Goal: Ask a question

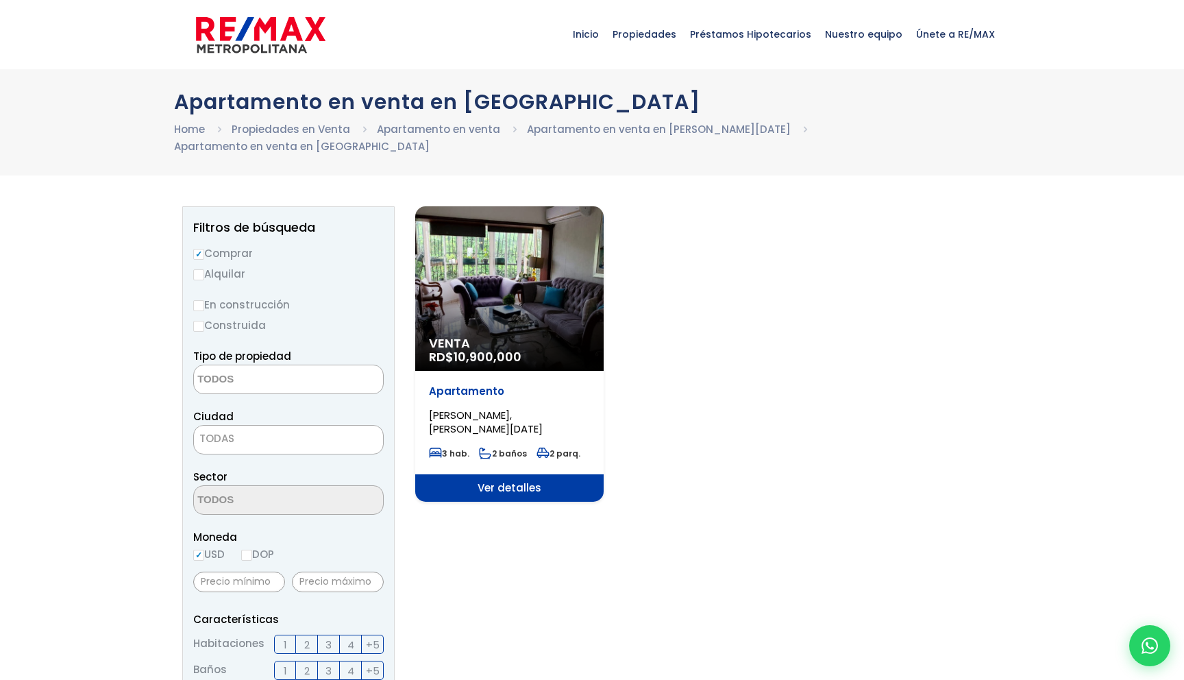
select select
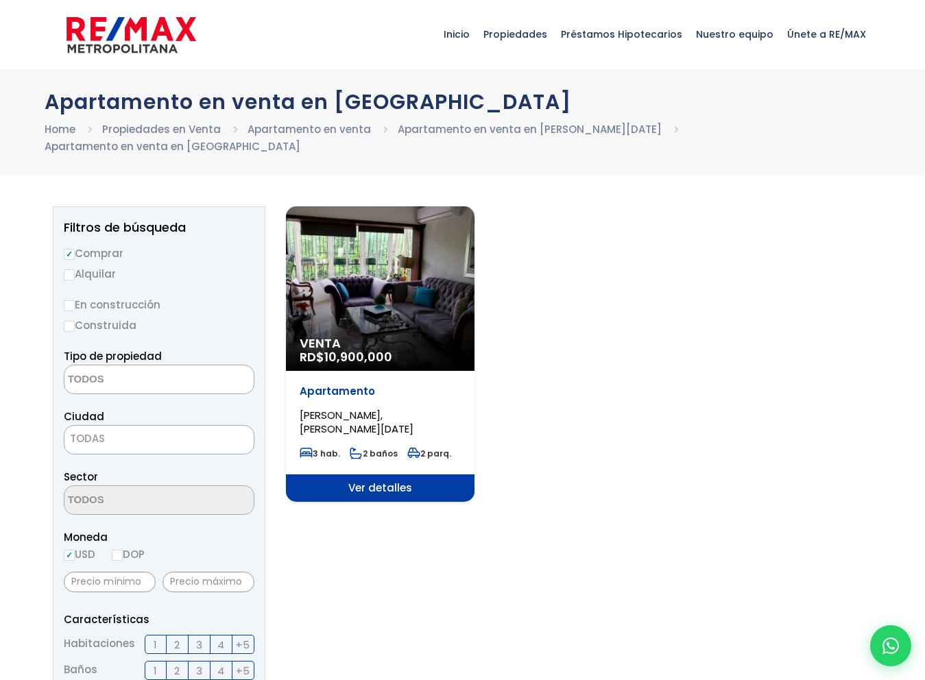
select select
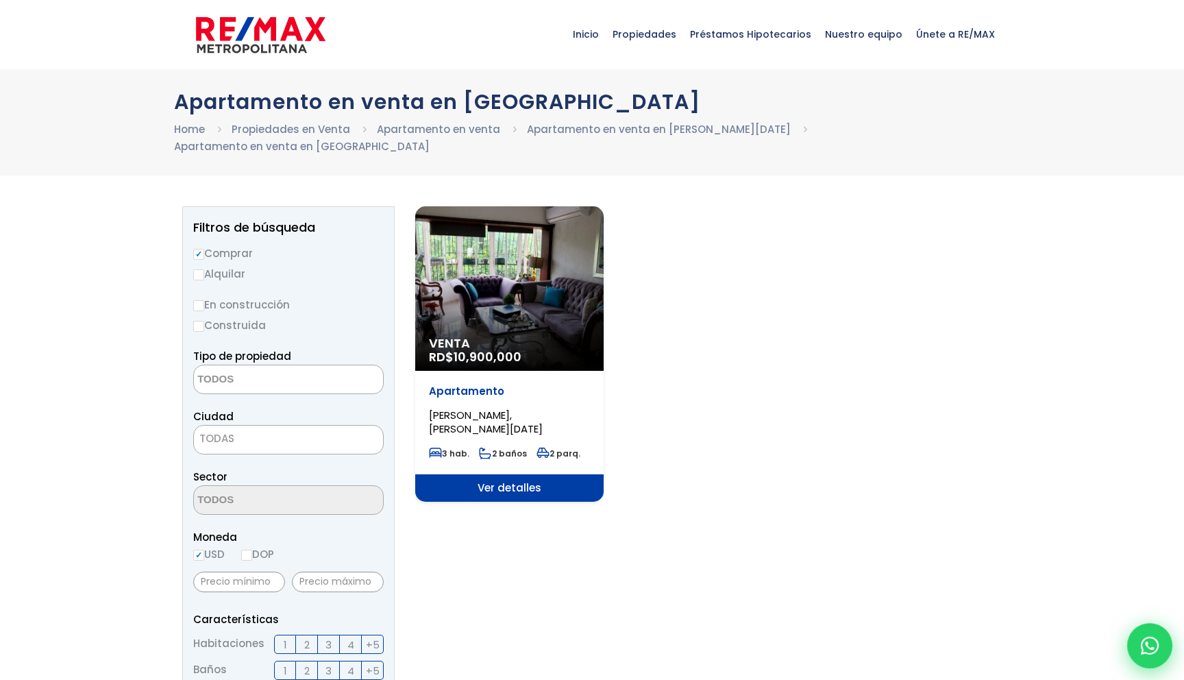
click at [924, 656] on div at bounding box center [1149, 645] width 45 height 45
type input "test - isa33"
type input "test3"
type input "test@gmail.com"
type input "811-233-4411"
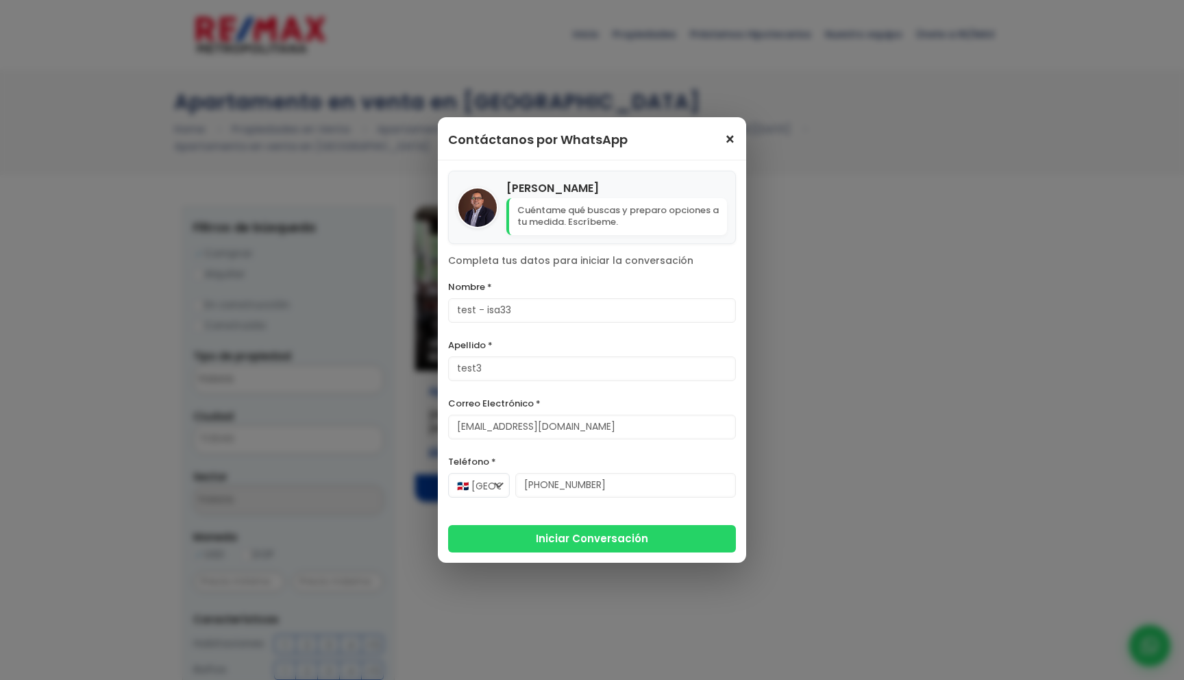
click at [733, 140] on span "×" at bounding box center [730, 140] width 12 height 16
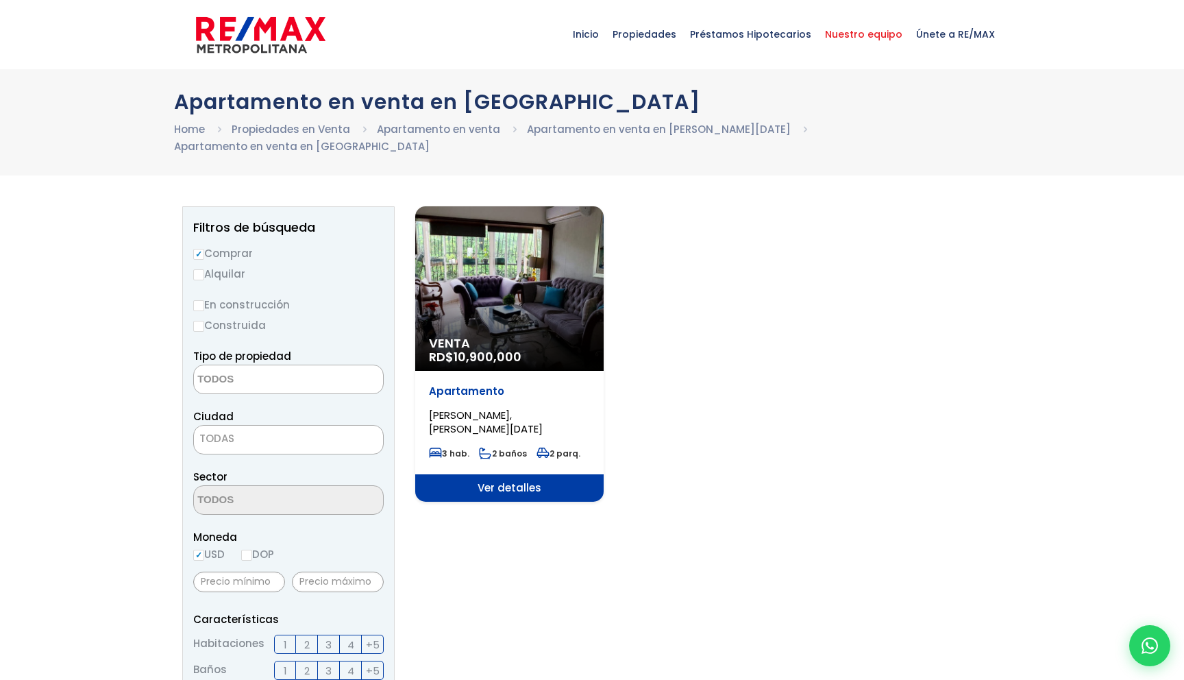
click at [856, 34] on span "Nuestro equipo" at bounding box center [863, 34] width 91 height 41
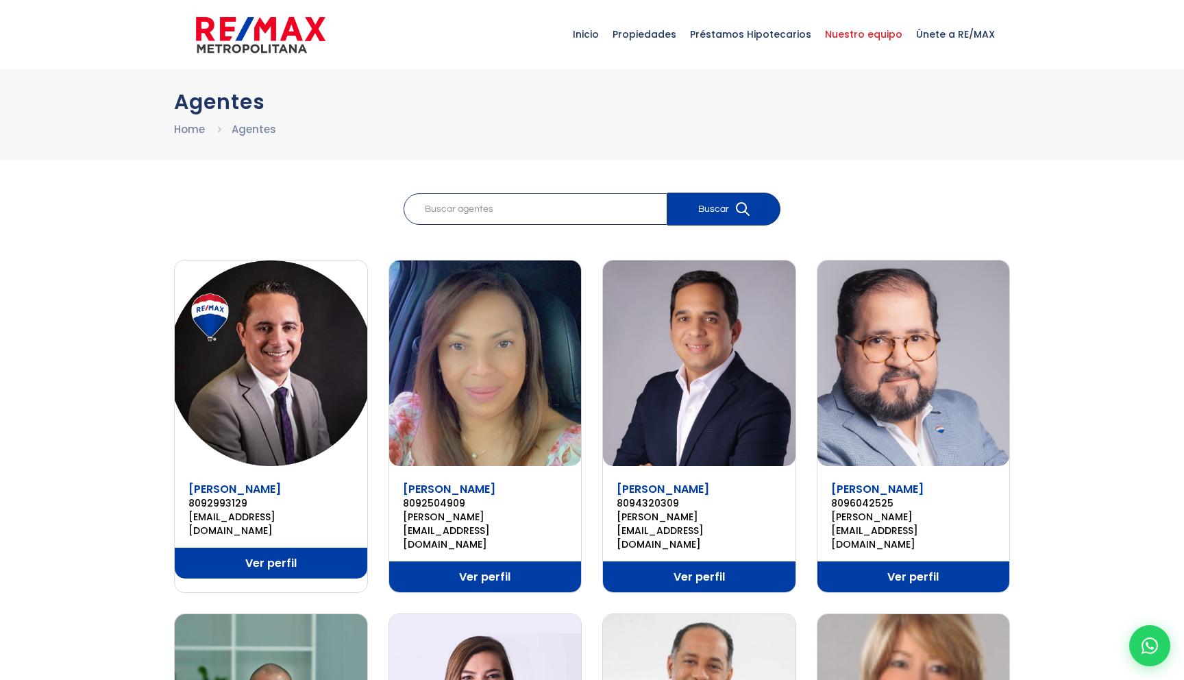
click at [473, 426] on img at bounding box center [485, 363] width 193 height 206
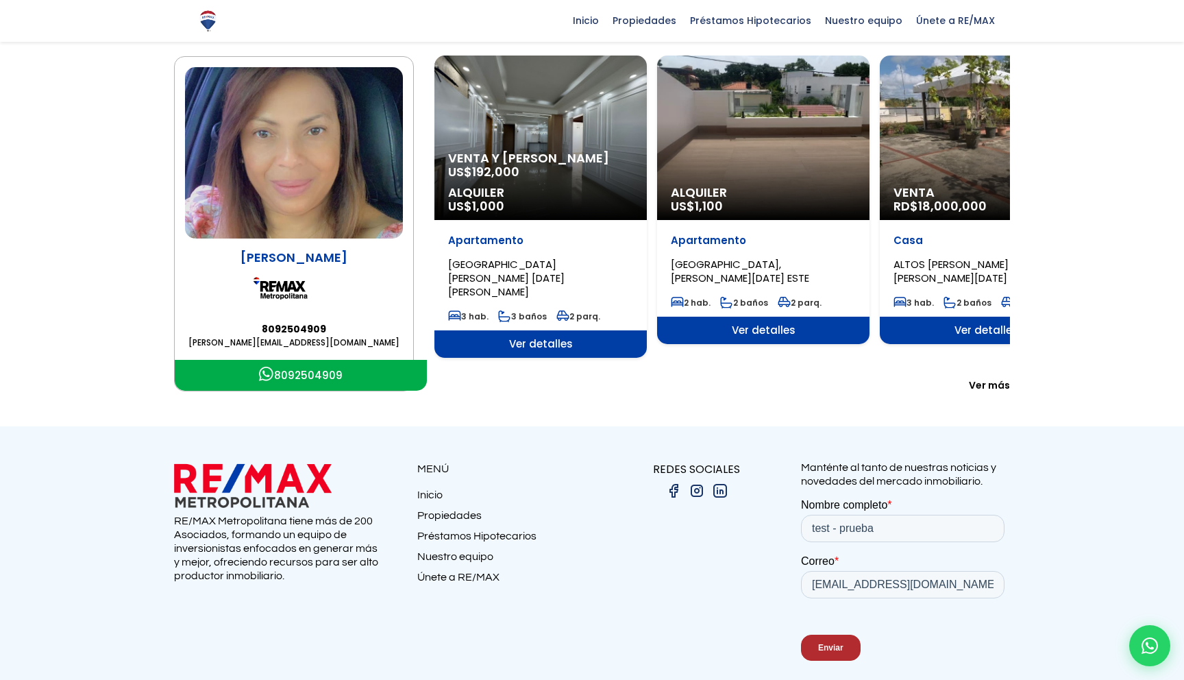
scroll to position [66, 0]
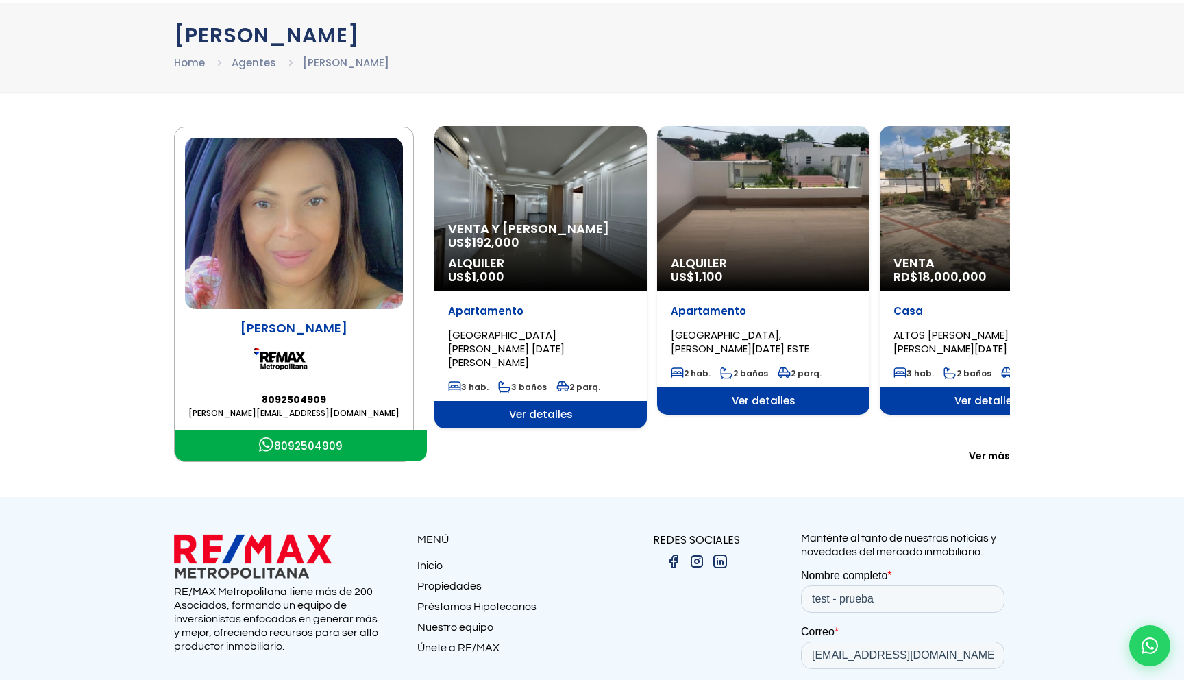
click at [286, 456] on link "8092504909" at bounding box center [301, 445] width 252 height 31
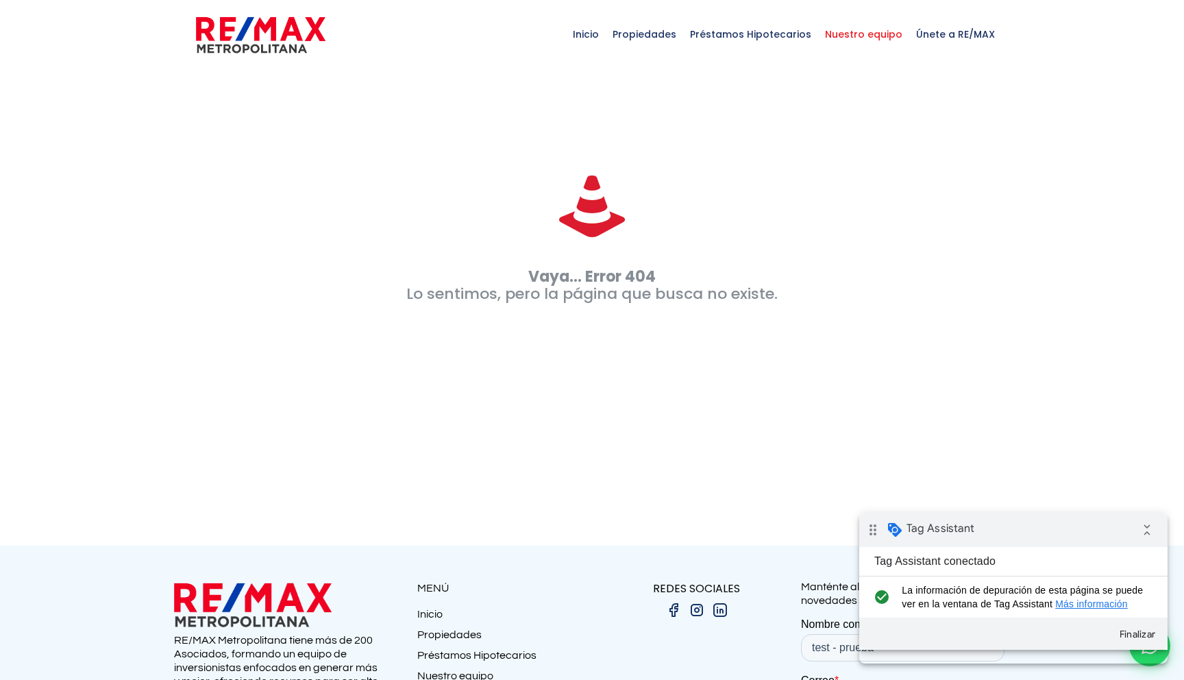
click at [840, 41] on span "Nuestro equipo" at bounding box center [863, 34] width 91 height 41
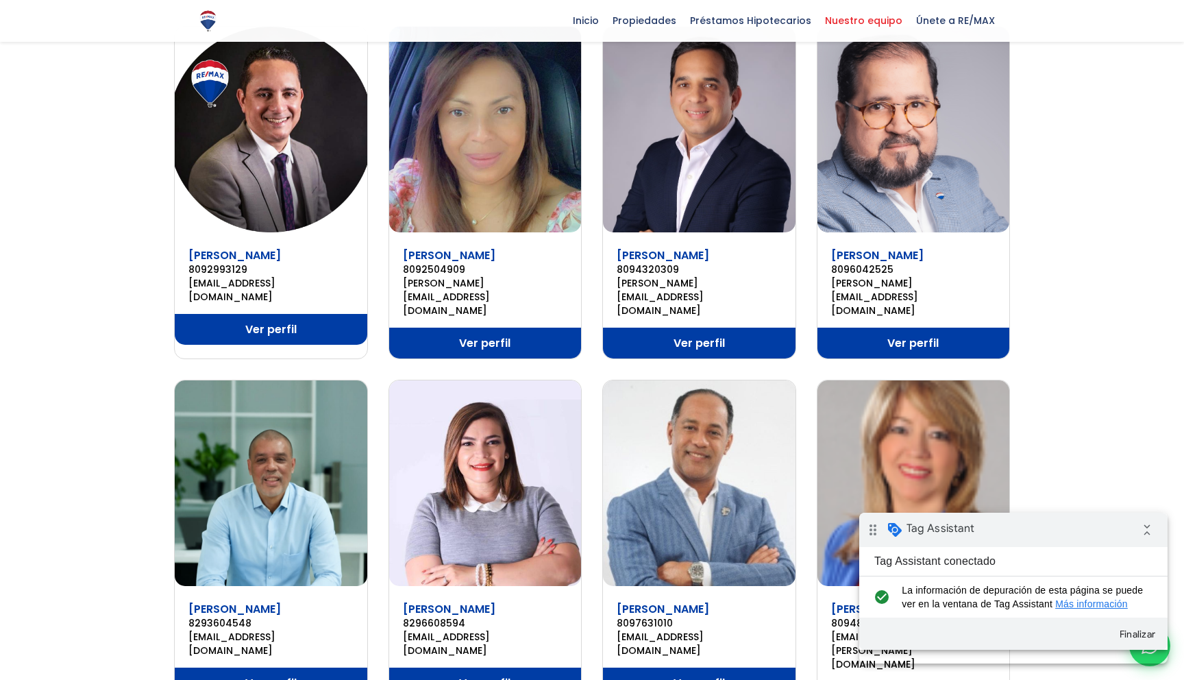
scroll to position [88, 0]
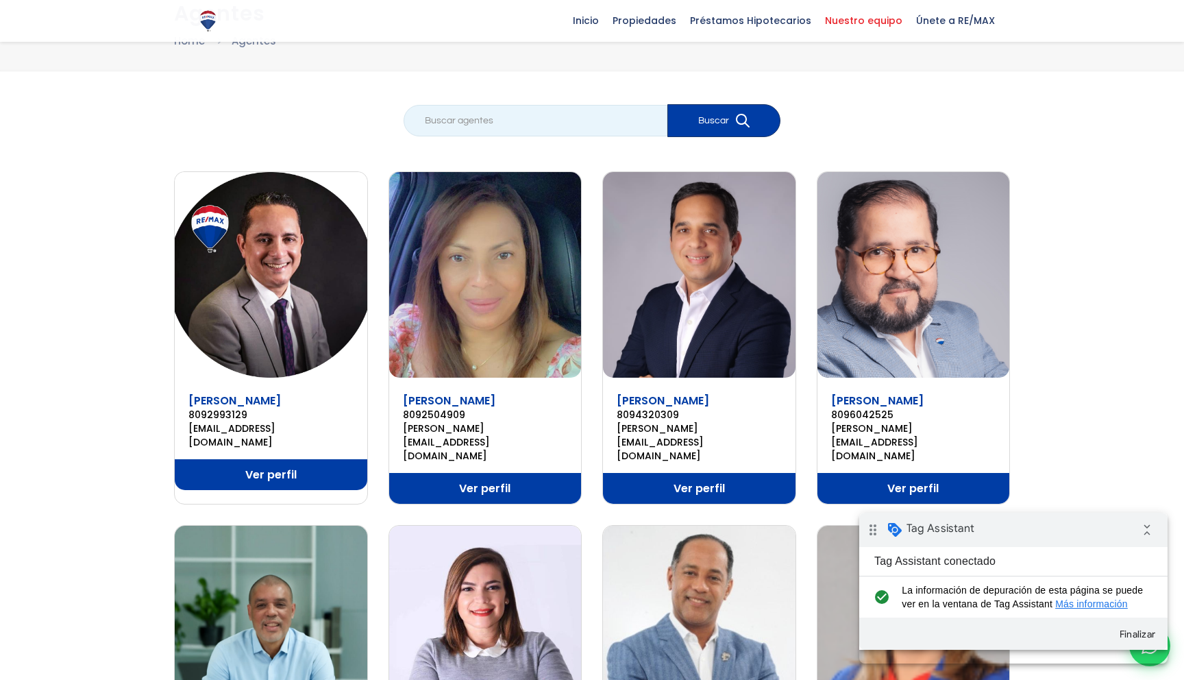
click at [541, 119] on input "search" at bounding box center [536, 121] width 264 height 32
type input "JULISA"
click at [718, 121] on button "Buscar" at bounding box center [724, 120] width 113 height 33
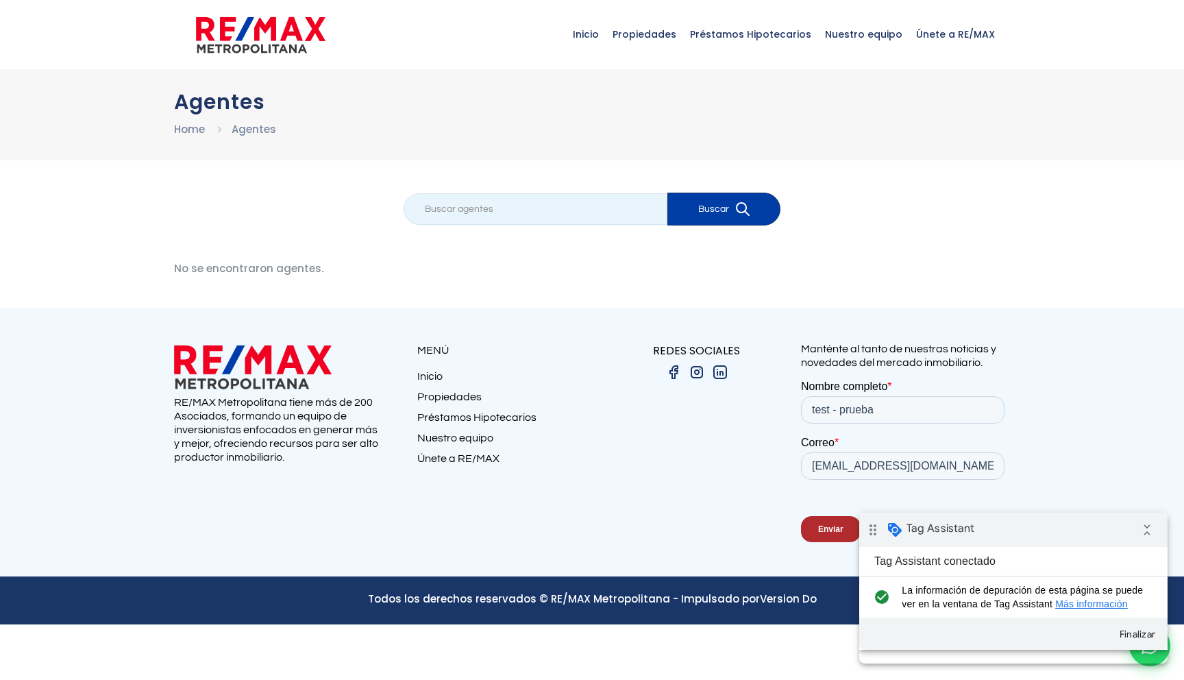
click at [462, 201] on input "search" at bounding box center [536, 209] width 264 height 32
type input "MANUEL"
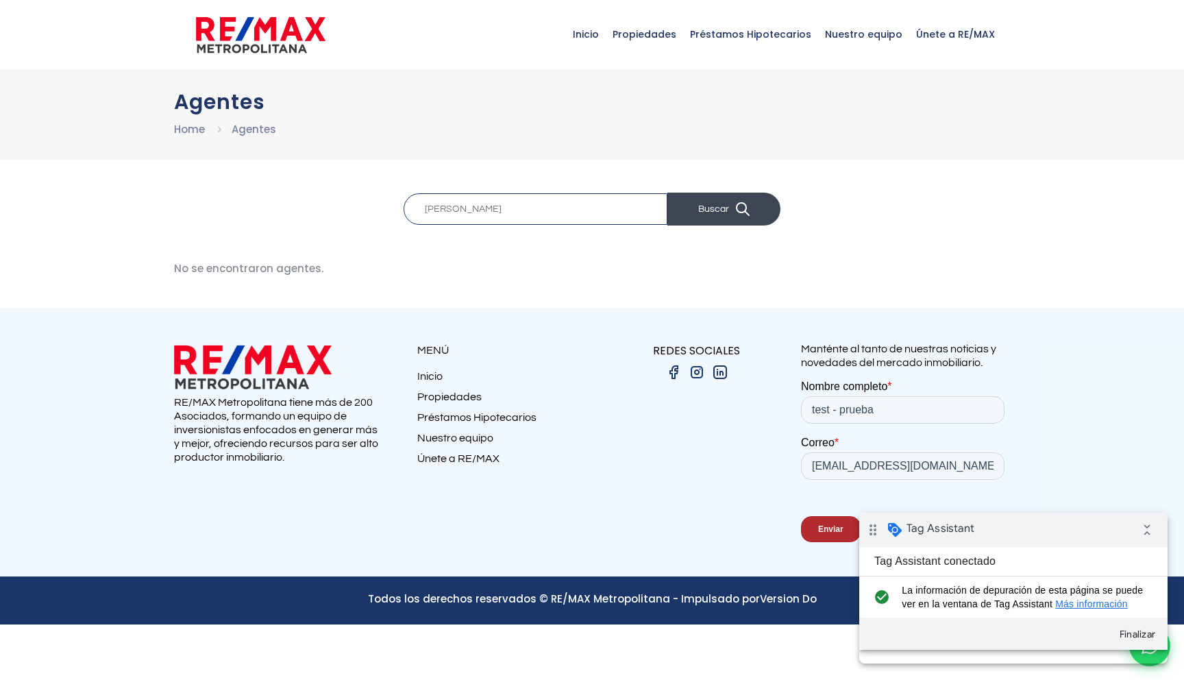
click at [709, 215] on button "Buscar" at bounding box center [724, 209] width 113 height 33
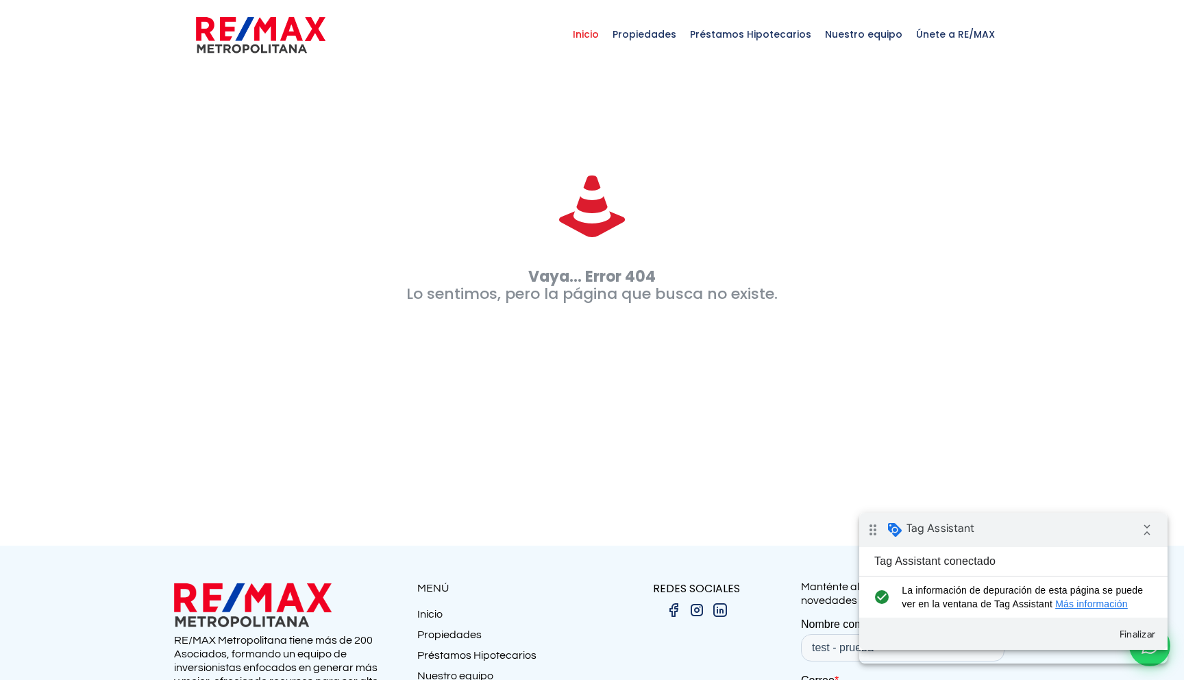
click at [597, 38] on span "Inicio" at bounding box center [586, 34] width 40 height 41
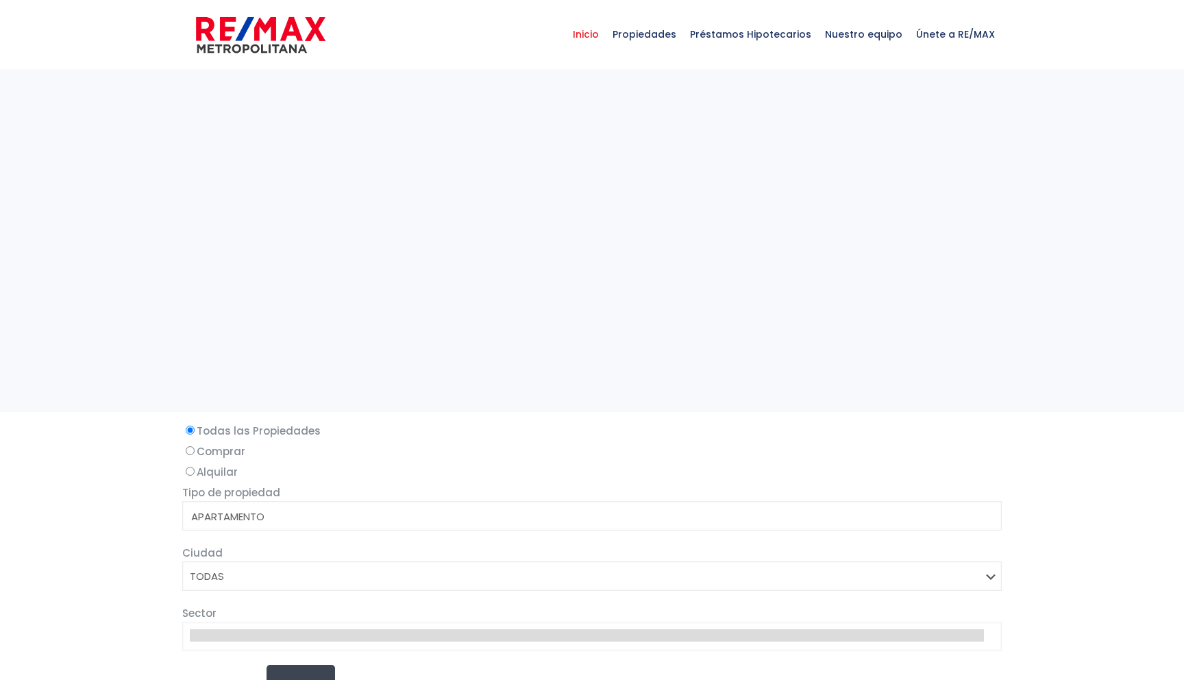
select select
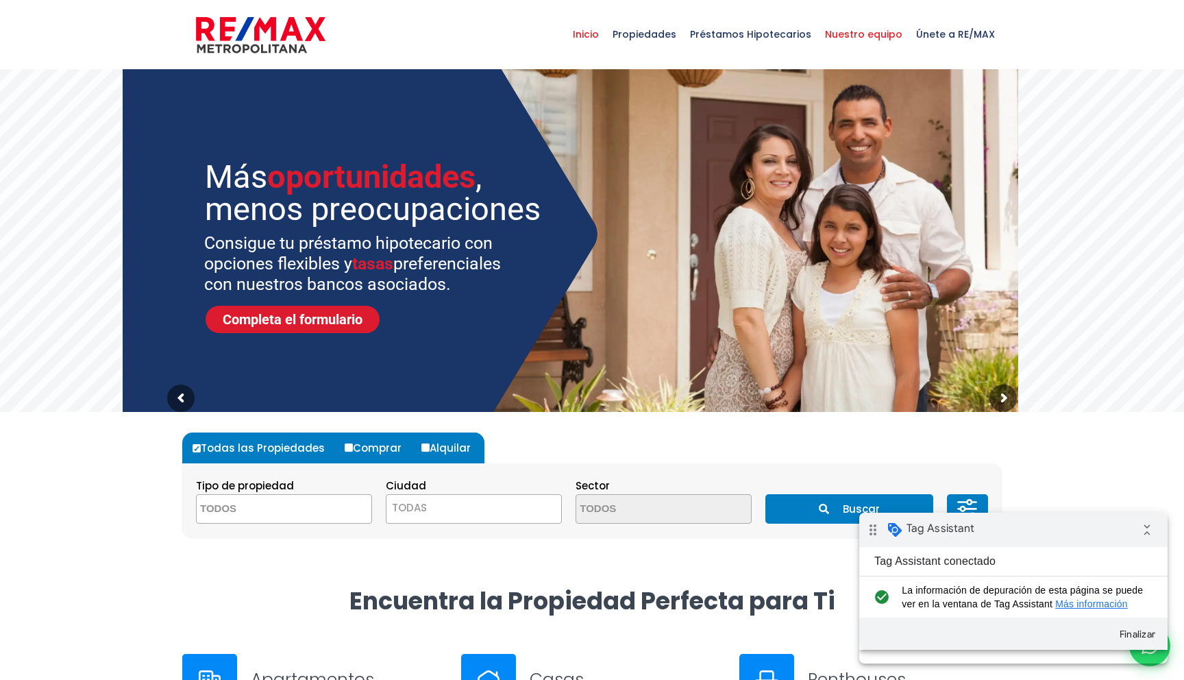
click at [859, 33] on span "Nuestro equipo" at bounding box center [863, 34] width 91 height 41
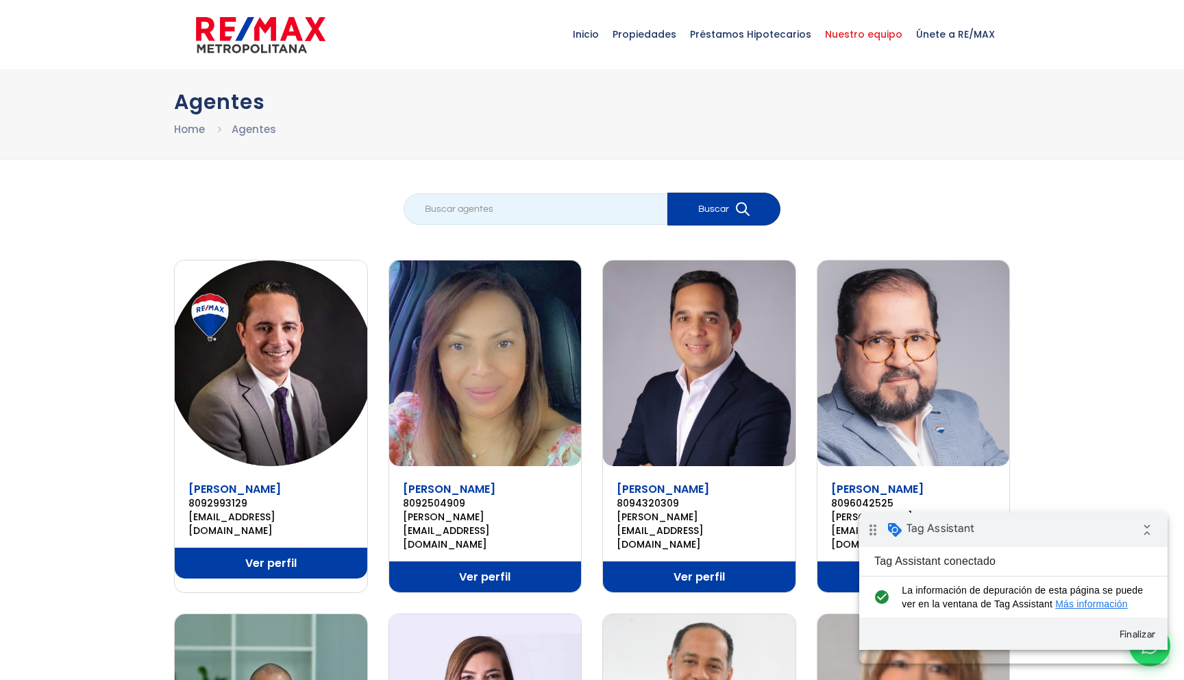
click at [458, 218] on input "search" at bounding box center [536, 209] width 264 height 32
type input "MANUEL"
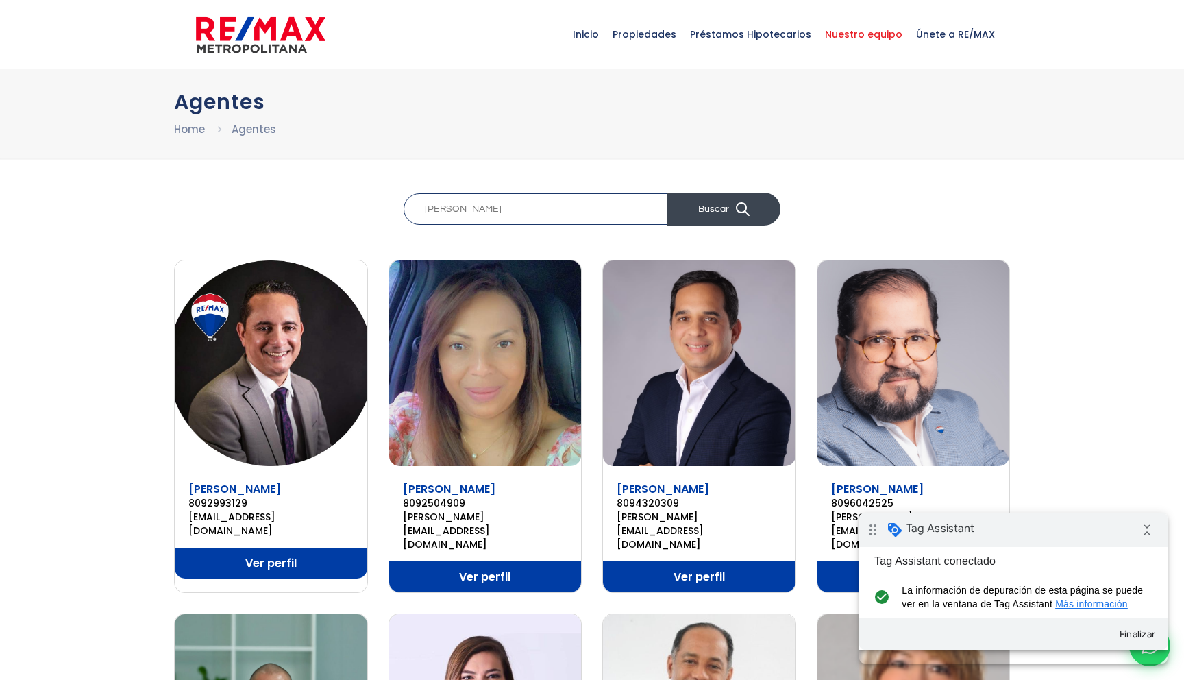
click at [731, 210] on button "Buscar" at bounding box center [724, 209] width 113 height 33
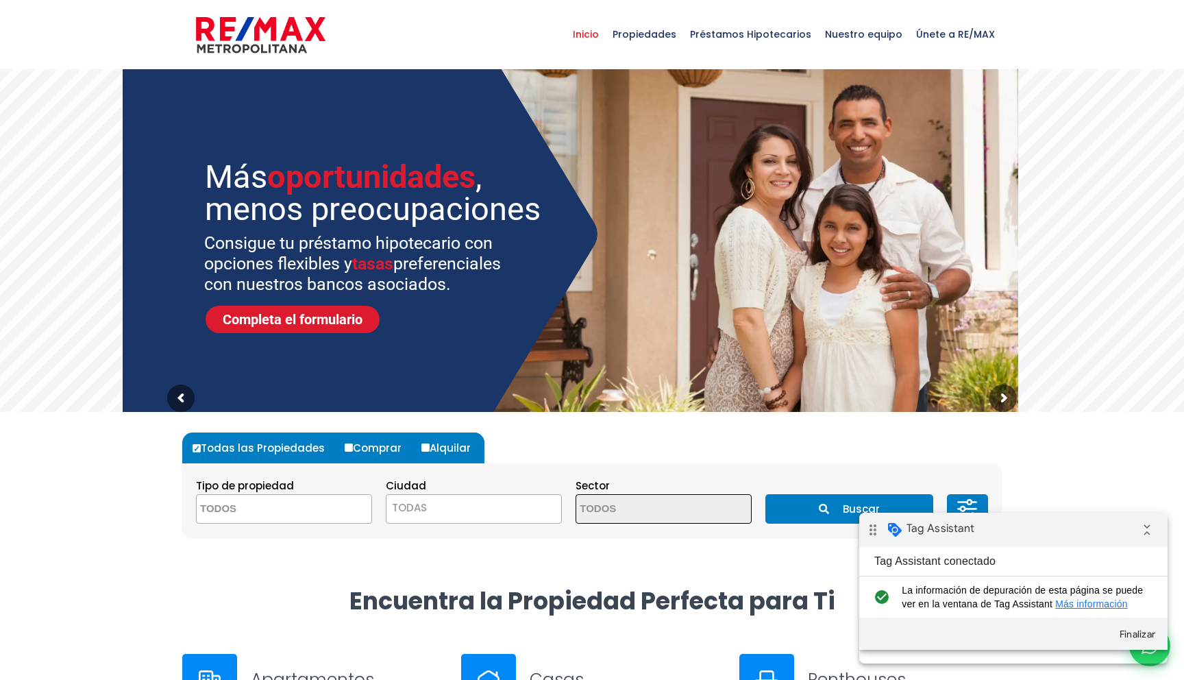
click at [265, 530] on section "Tipo de propiedad APARTAMENTO CASA LOCAL COMERCIAL NAVE INDUSTRIAL FINCA TERREN…" at bounding box center [592, 500] width 820 height 74
click at [261, 517] on textarea "Search" at bounding box center [263, 509] width 133 height 29
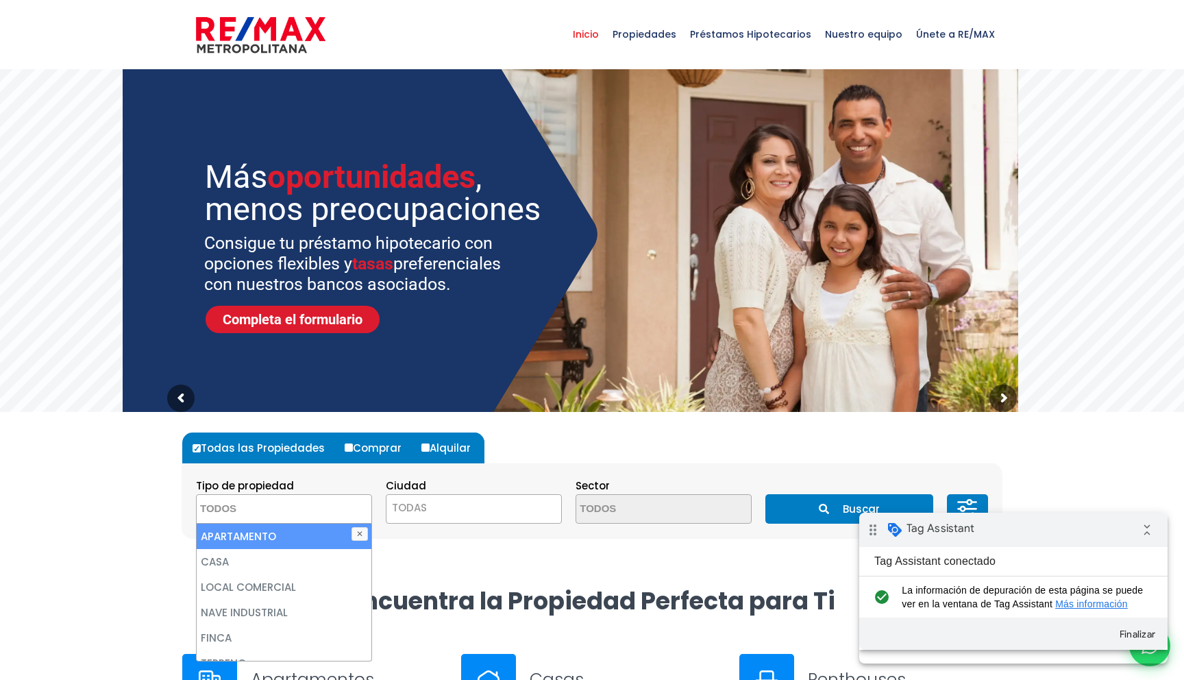
click at [262, 537] on li "APARTAMENTO" at bounding box center [284, 536] width 175 height 25
select select "apartment"
click at [441, 506] on span "TODAS" at bounding box center [474, 507] width 175 height 19
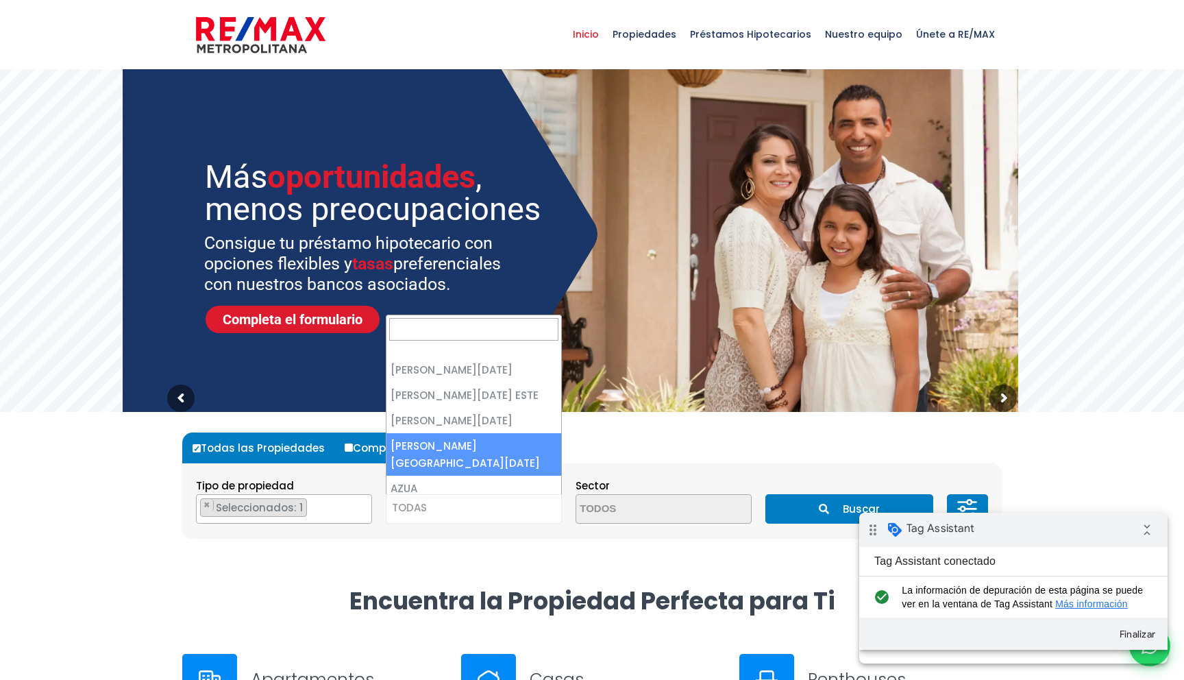
select select "150"
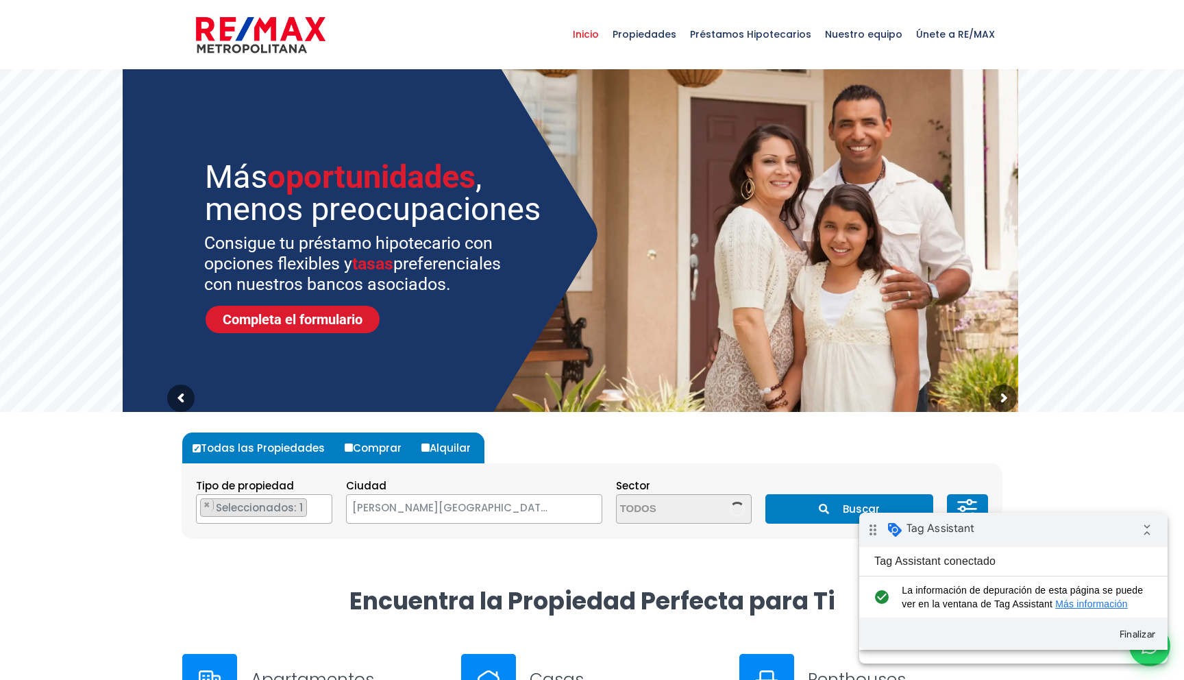
click at [597, 543] on div "Todas las Propiedades Comprar Alquilar Tipo de propiedad APARTAMENTO CASA LOCAL…" at bounding box center [592, 485] width 820 height 146
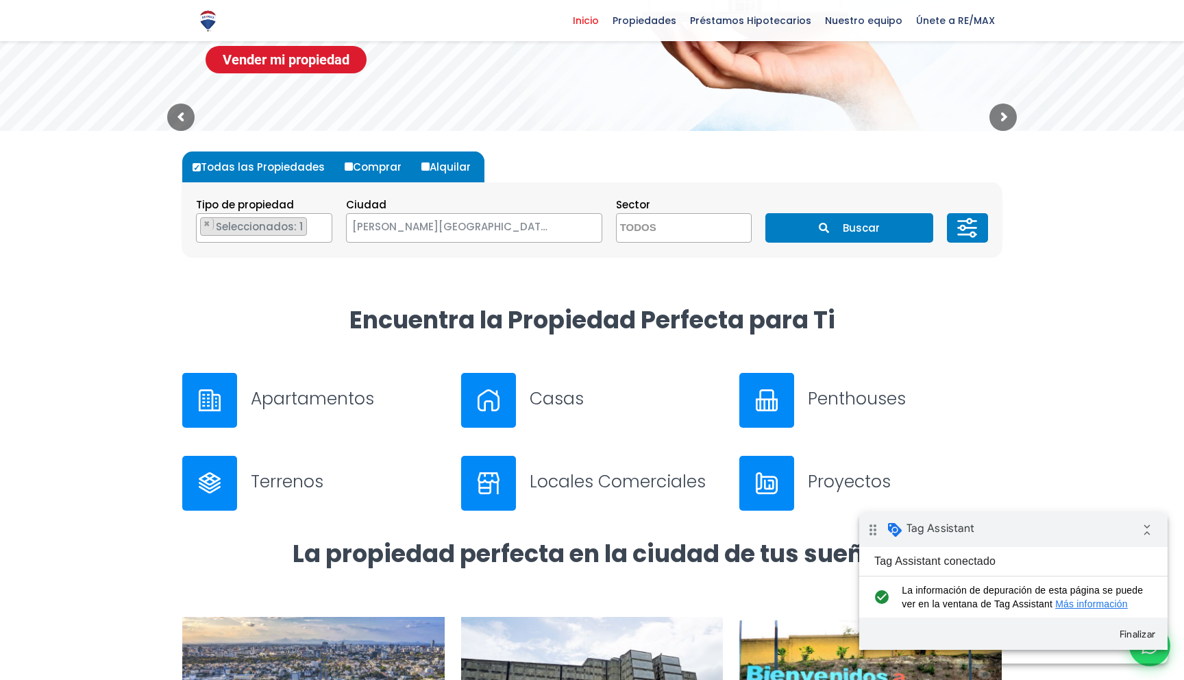
scroll to position [294, 0]
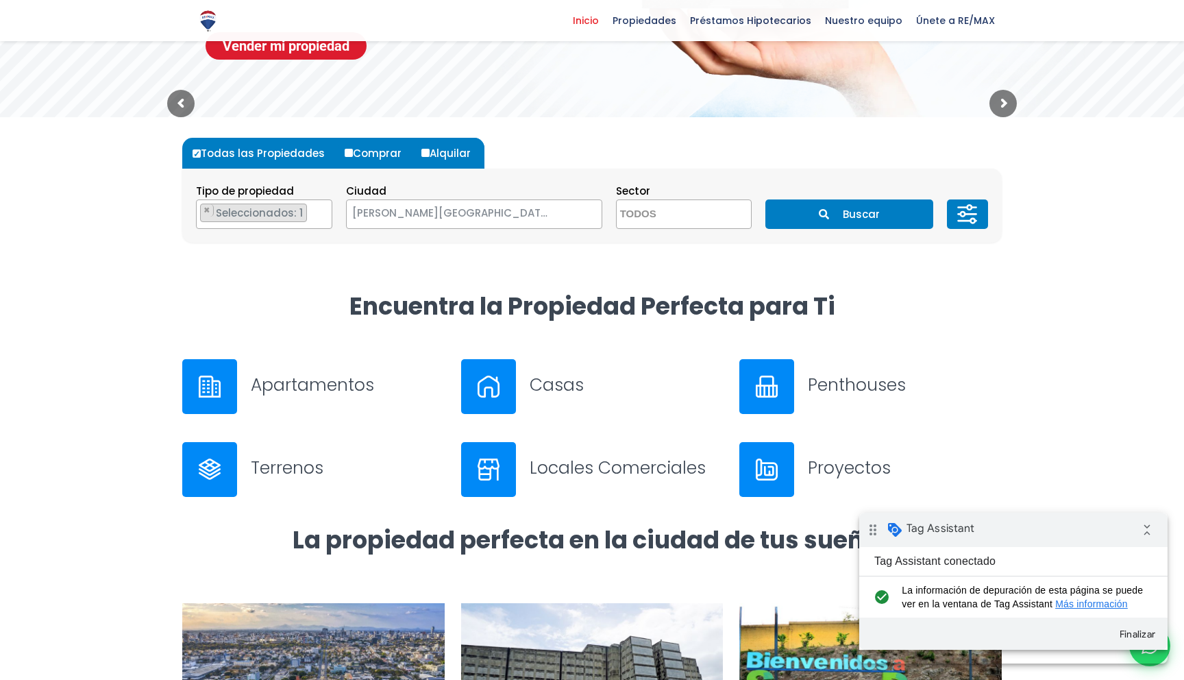
click at [887, 222] on button "Buscar" at bounding box center [849, 213] width 167 height 29
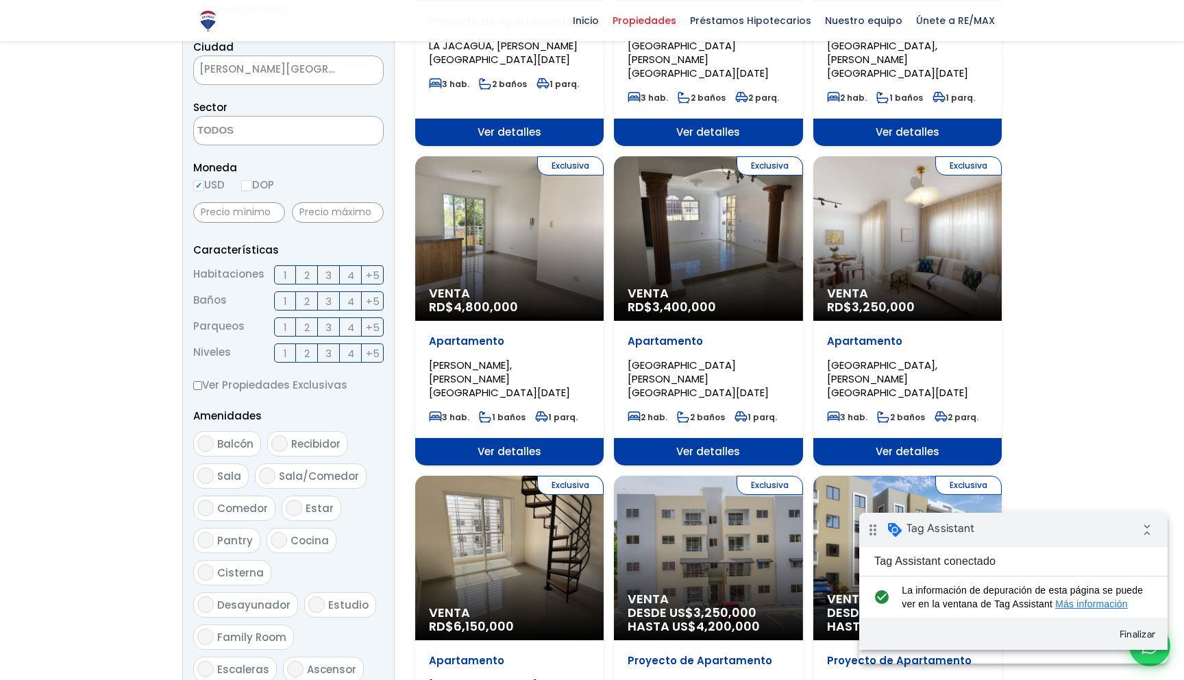
scroll to position [356, 0]
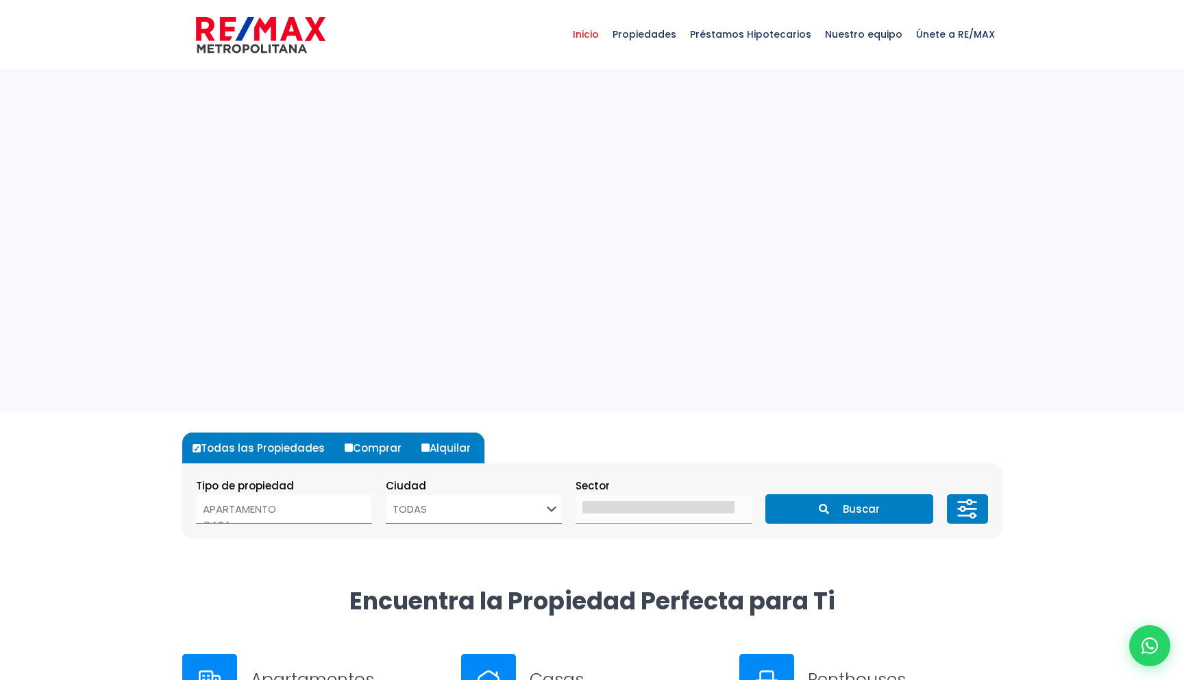
select select
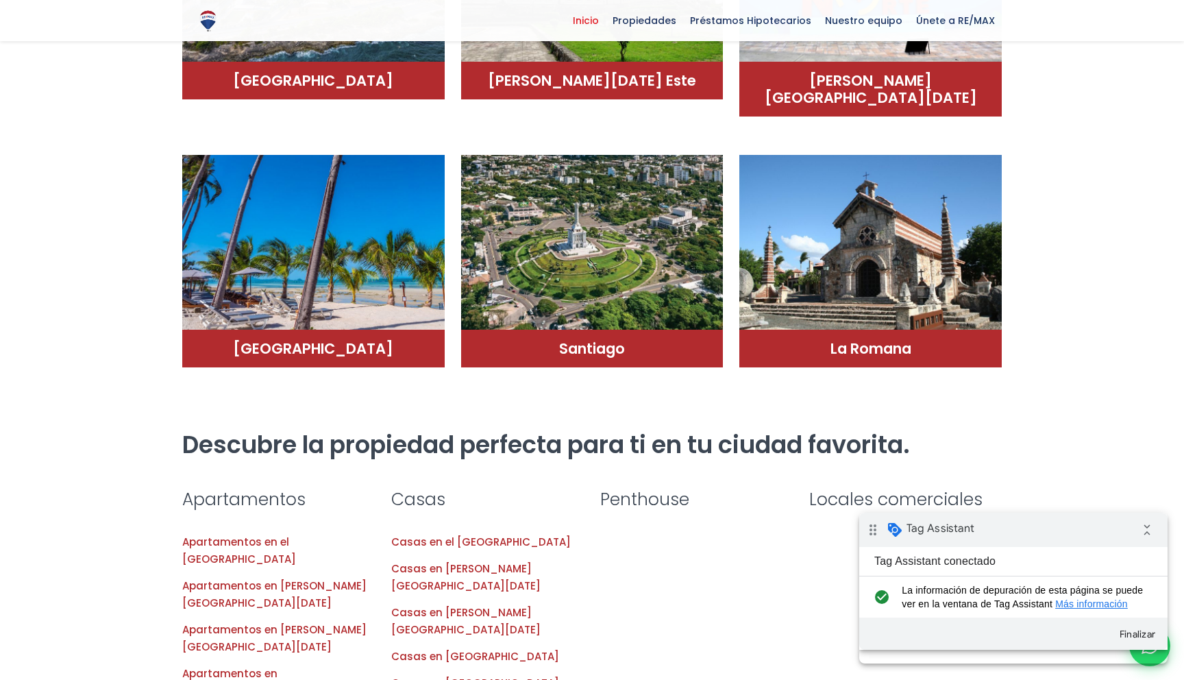
scroll to position [1092, 0]
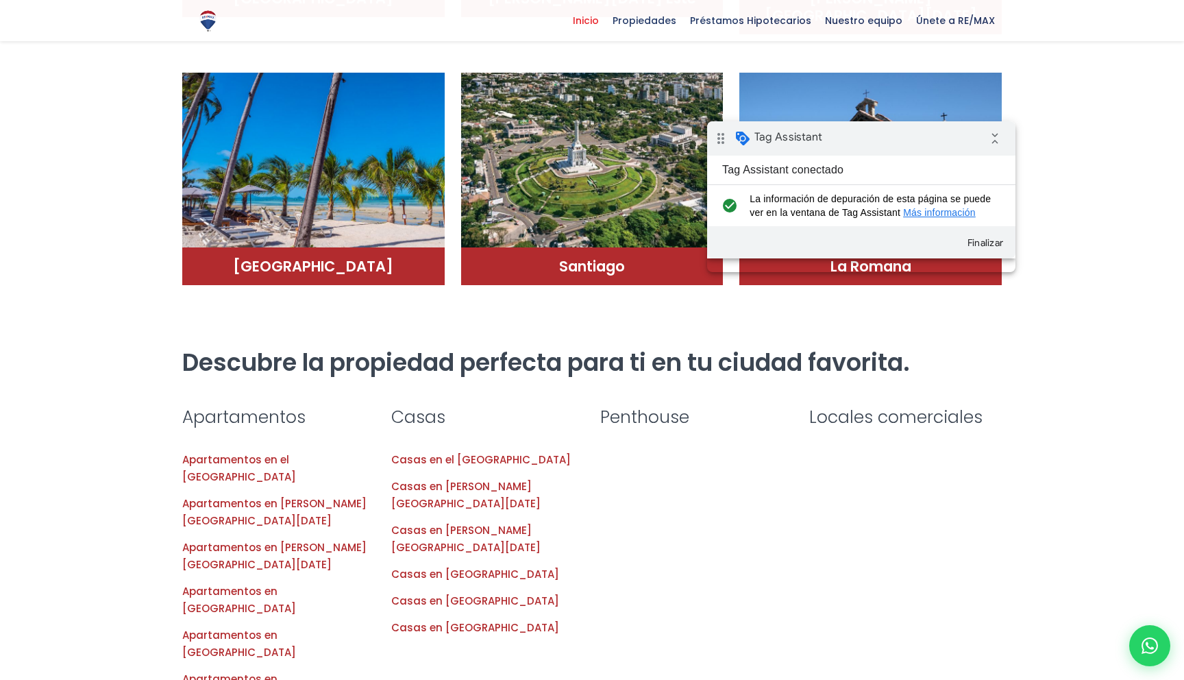
drag, startPoint x: 947, startPoint y: 147, endPoint x: 949, endPoint y: 138, distance: 9.1
click at [947, 147] on div "drag_indicator Tag Assistant collapse_all" at bounding box center [861, 138] width 308 height 34
click at [1159, 628] on div at bounding box center [1149, 645] width 45 height 45
type input "test - isa33"
type input "test3"
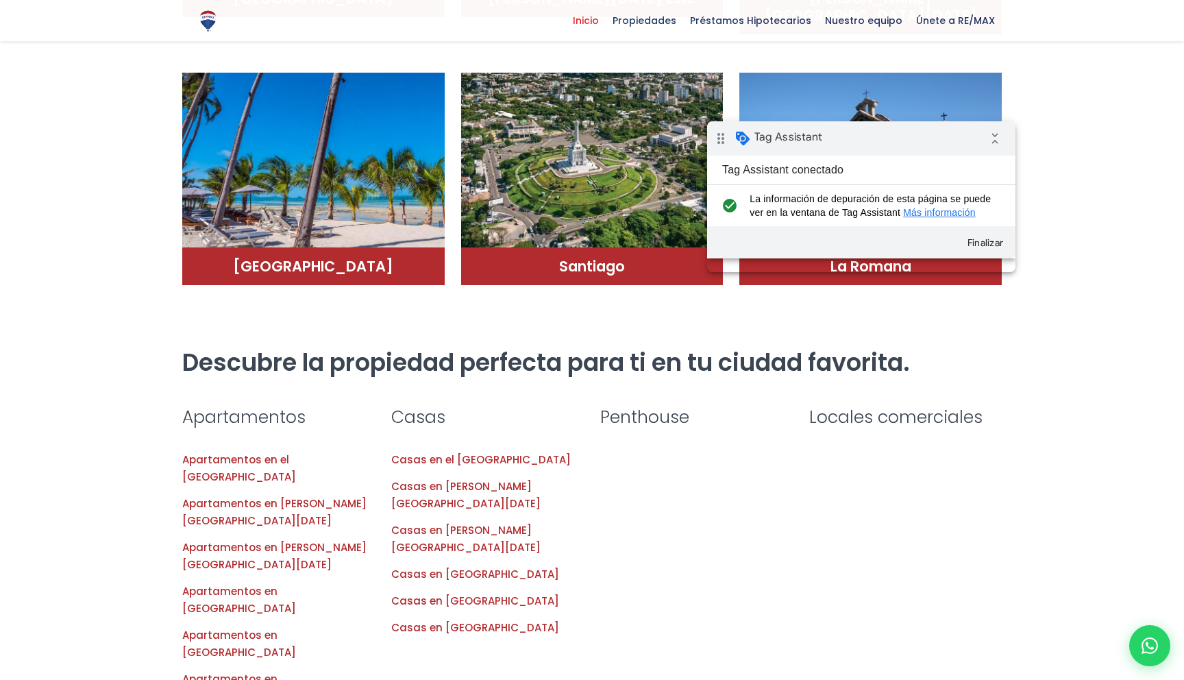
type input "[EMAIL_ADDRESS][DOMAIN_NAME]"
type input "[PHONE_NUMBER]"
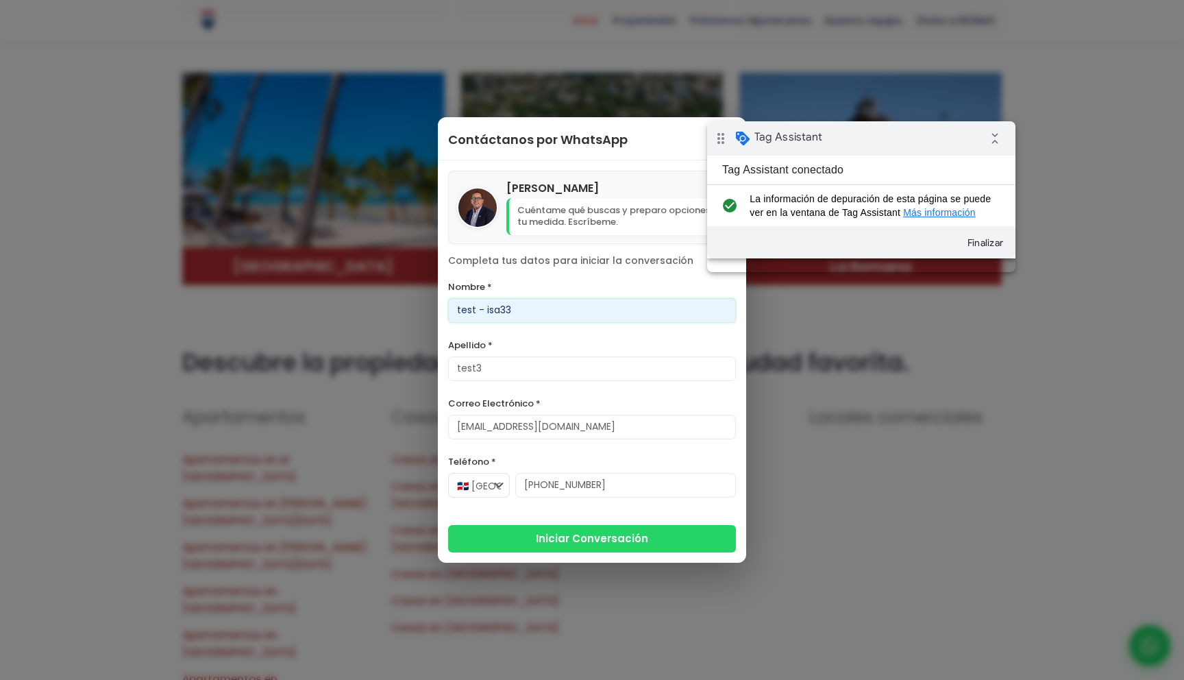
click at [525, 316] on input "test - isa33" at bounding box center [592, 310] width 288 height 25
type input "test"
click at [491, 332] on form "Nombre * test Apellido * test3 Correo Electrónico * test@gmail.com Teléfono * 🇩…" at bounding box center [592, 415] width 288 height 274
click at [591, 537] on button "Iniciar Conversación" at bounding box center [592, 537] width 288 height 27
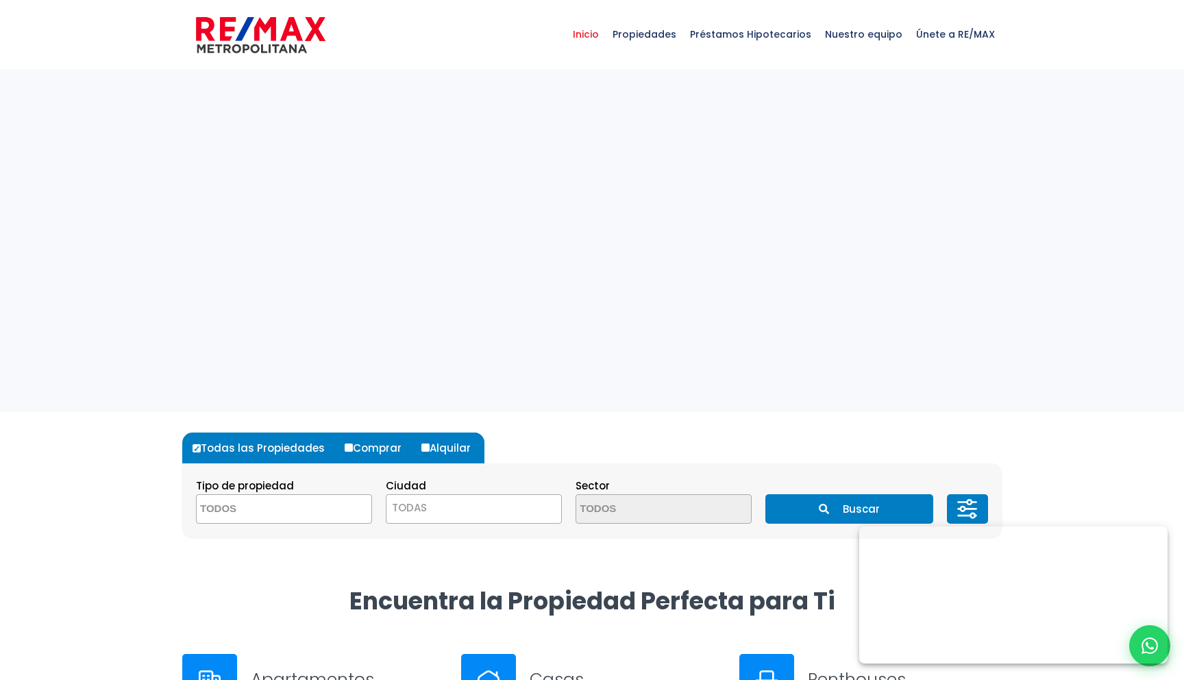
select select
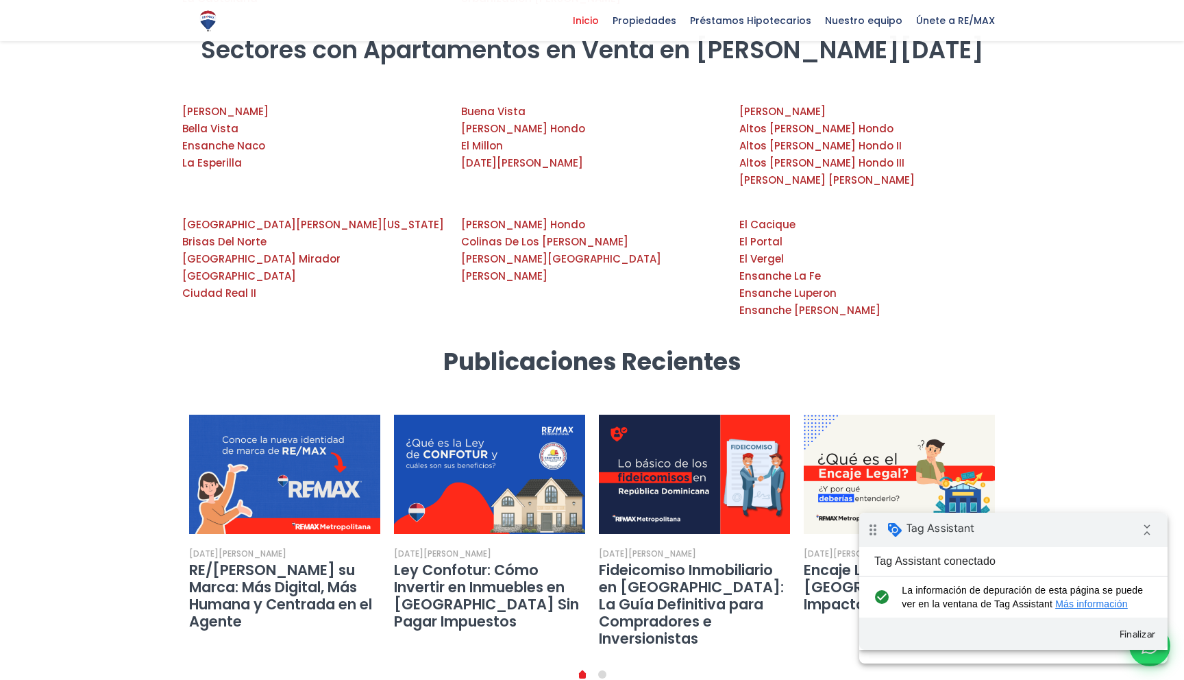
scroll to position [2250, 0]
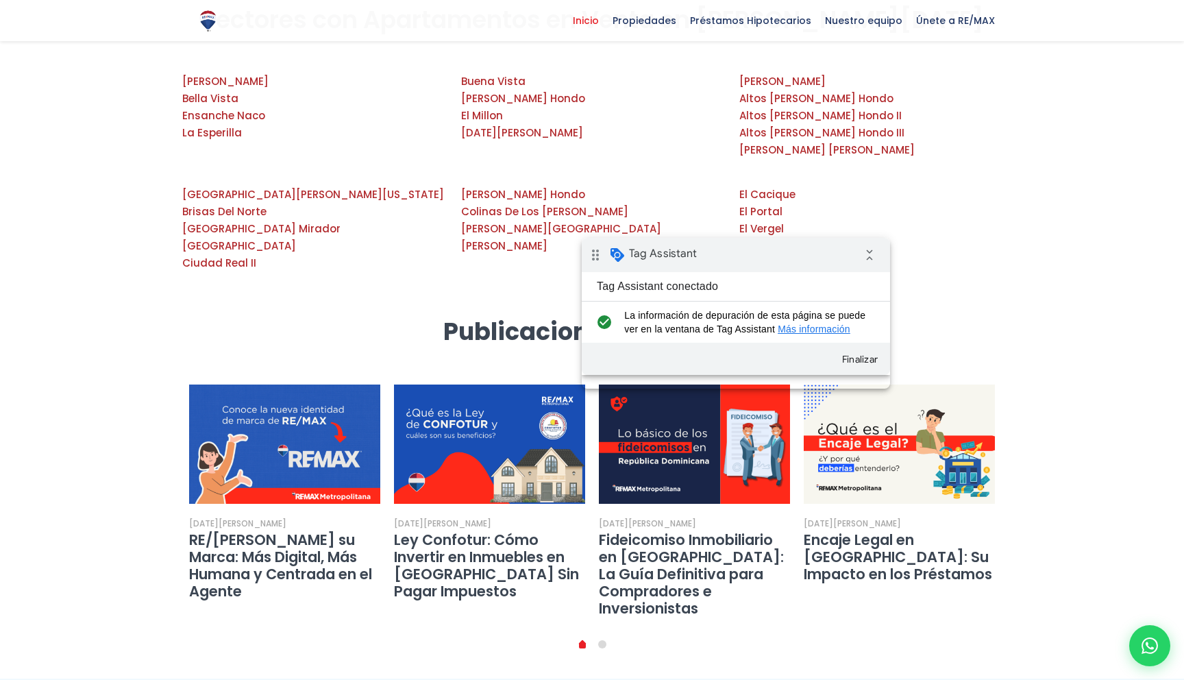
click at [750, 251] on div "drag_indicator Tag Assistant collapse_all" at bounding box center [736, 255] width 308 height 34
click at [1153, 626] on div at bounding box center [1149, 645] width 41 height 41
type input "test"
type input "test3"
type input "[EMAIL_ADDRESS][DOMAIN_NAME]"
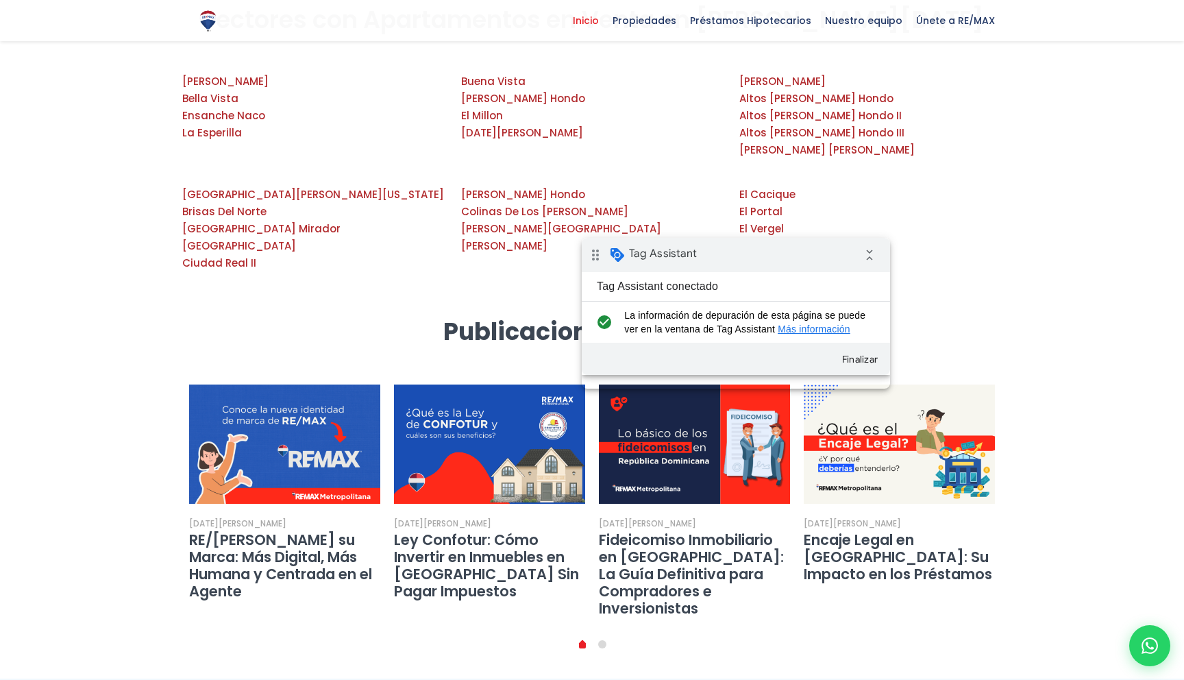
type input "[PHONE_NUMBER]"
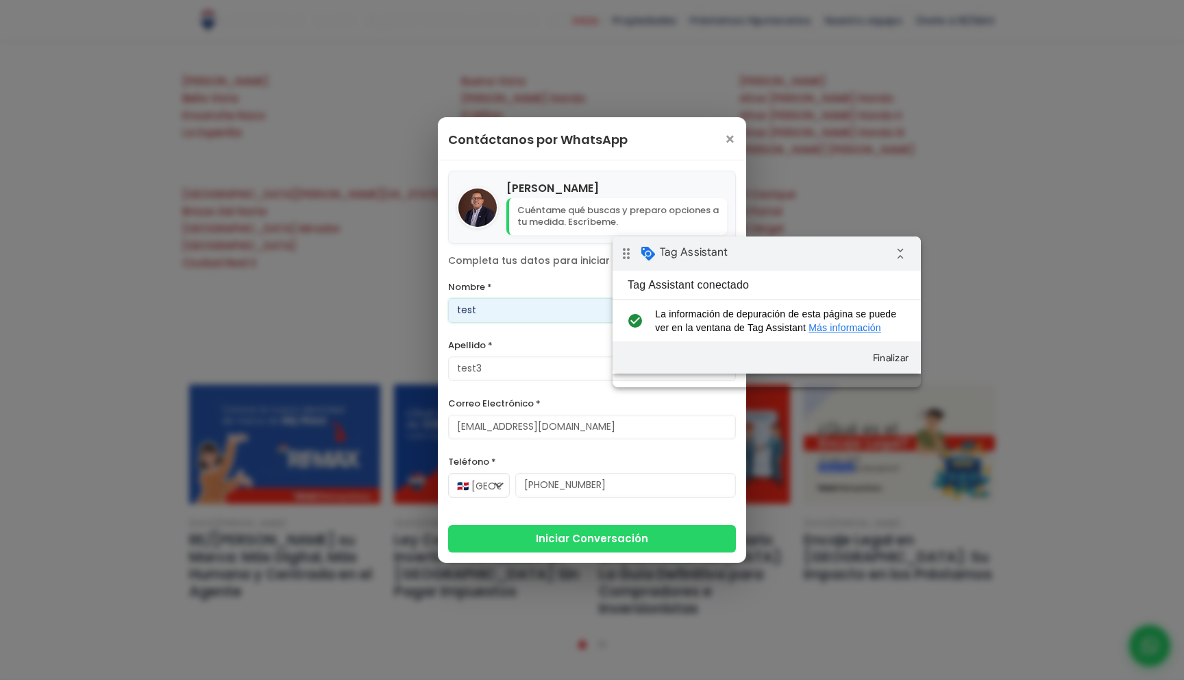
click at [801, 249] on div "drag_indicator Tag Assistant collapse_all" at bounding box center [767, 253] width 308 height 34
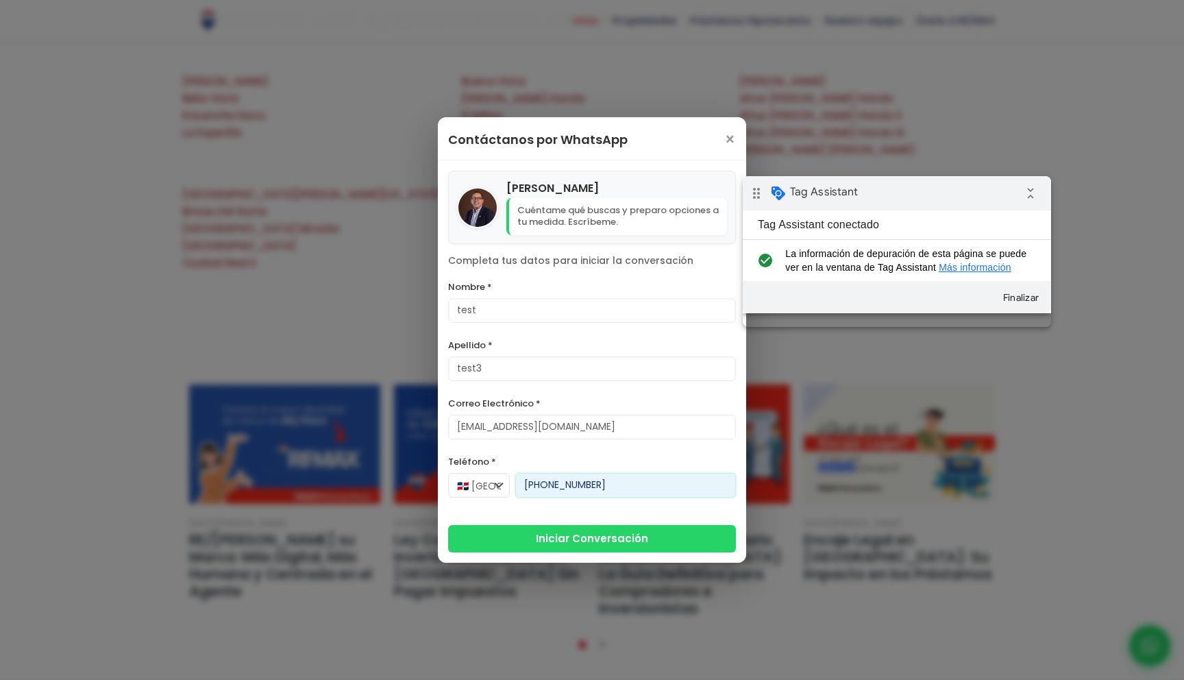
click at [549, 489] on input "[PHONE_NUMBER]" at bounding box center [625, 485] width 221 height 25
click at [549, 489] on input "811-233-4411" at bounding box center [625, 485] width 221 height 25
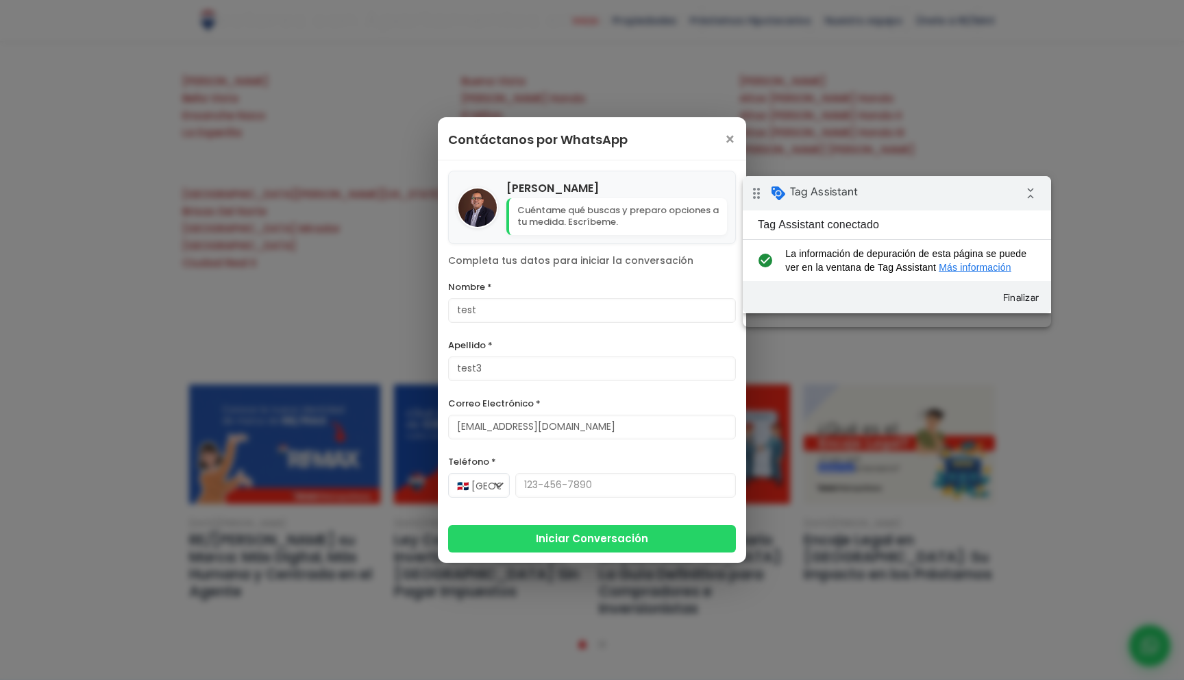
click at [554, 506] on div "🇩🇴 República Dominicana +1 🇺🇸 Estados Unidos +1 🇨🇦 Canadá +1 🇲🇽 México +52 🇪🇸 E…" at bounding box center [592, 492] width 288 height 38
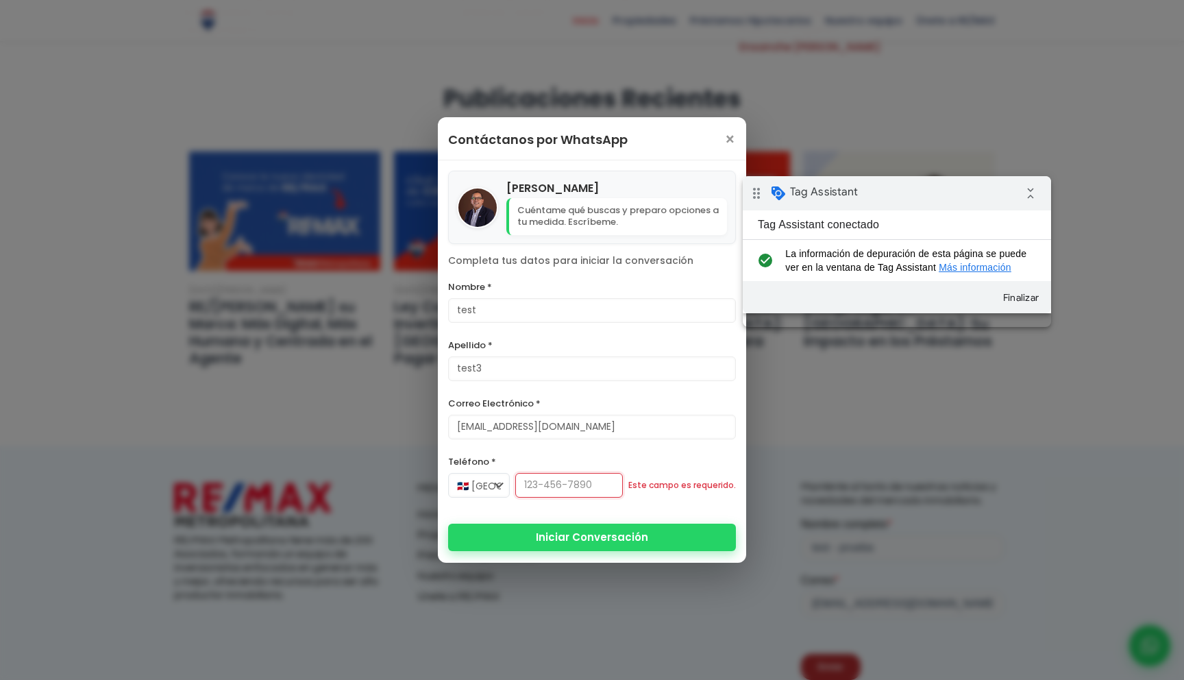
click at [534, 541] on button "Iniciar Conversación" at bounding box center [592, 537] width 288 height 27
type input "812-23322"
click at [546, 541] on button "Iniciar Conversación" at bounding box center [592, 537] width 288 height 27
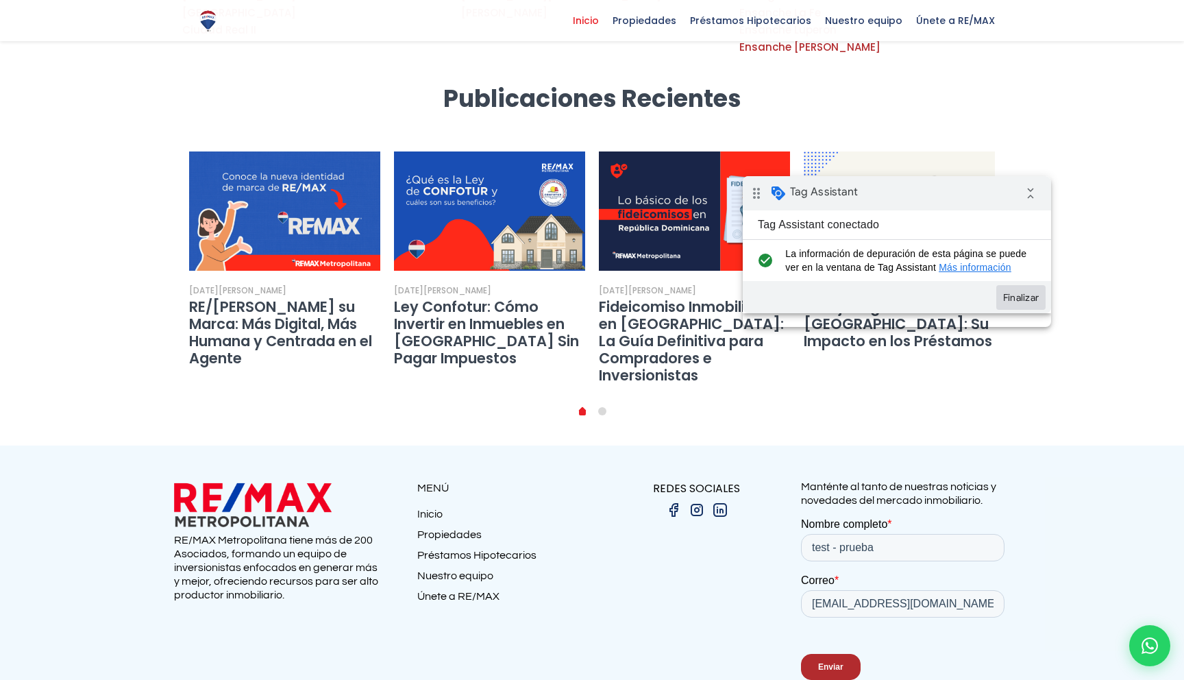
click at [1010, 303] on button "Finalizar" at bounding box center [1020, 297] width 49 height 25
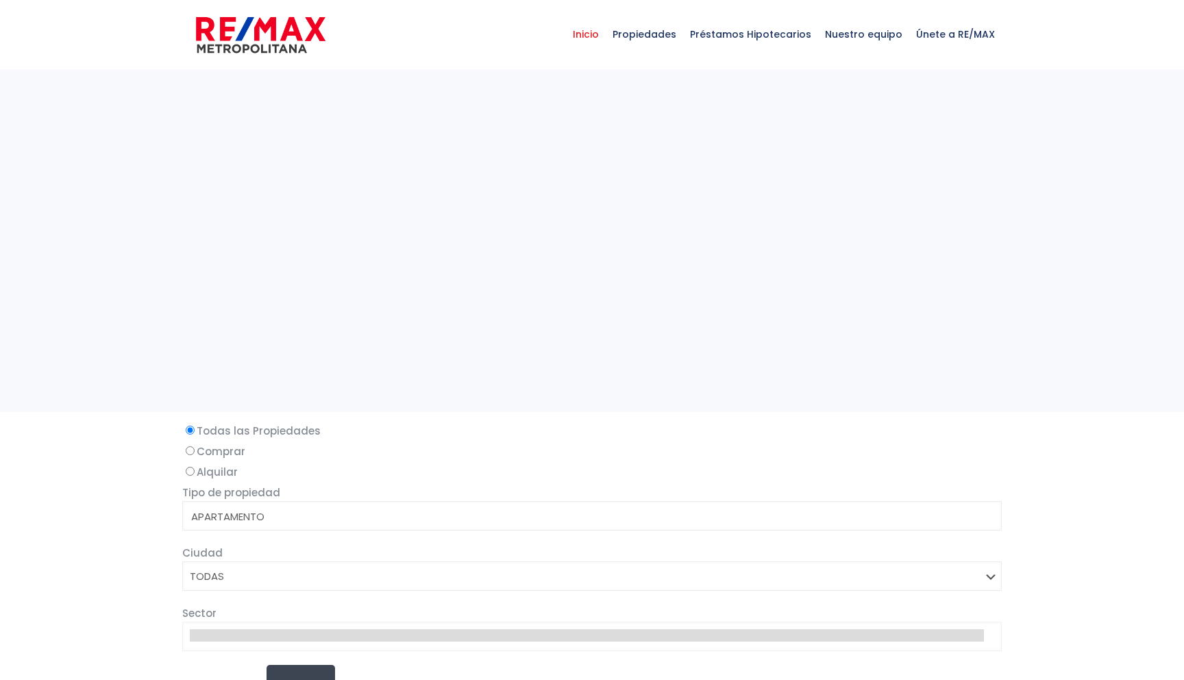
select select
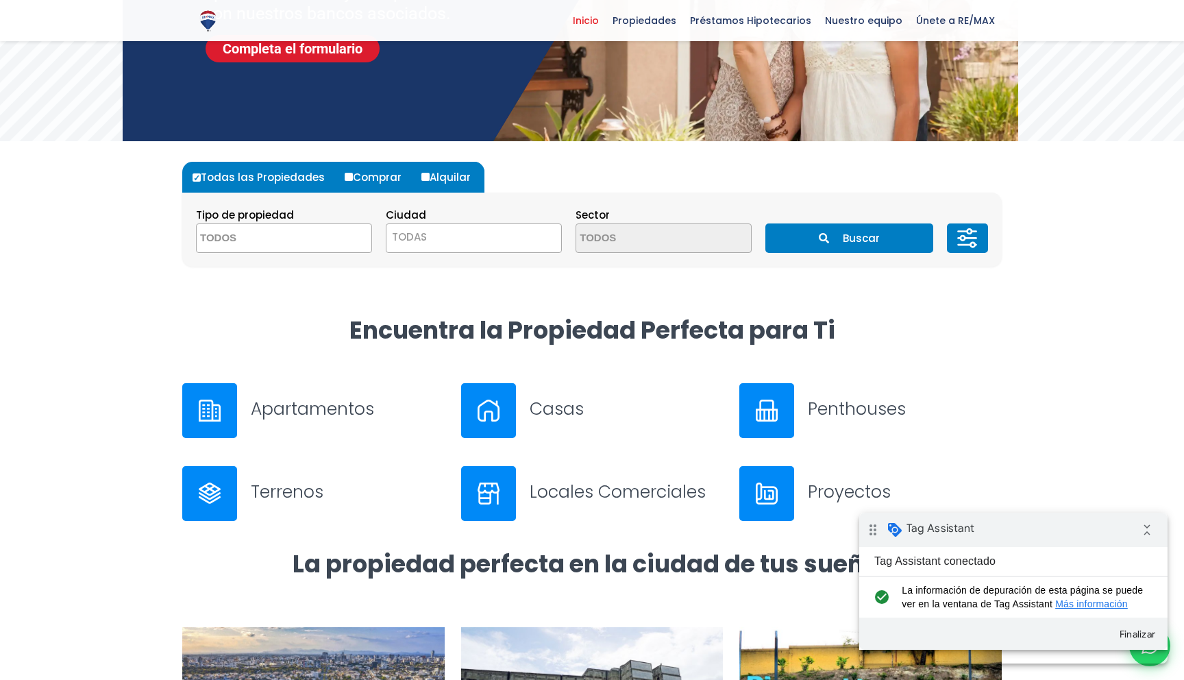
scroll to position [276, 0]
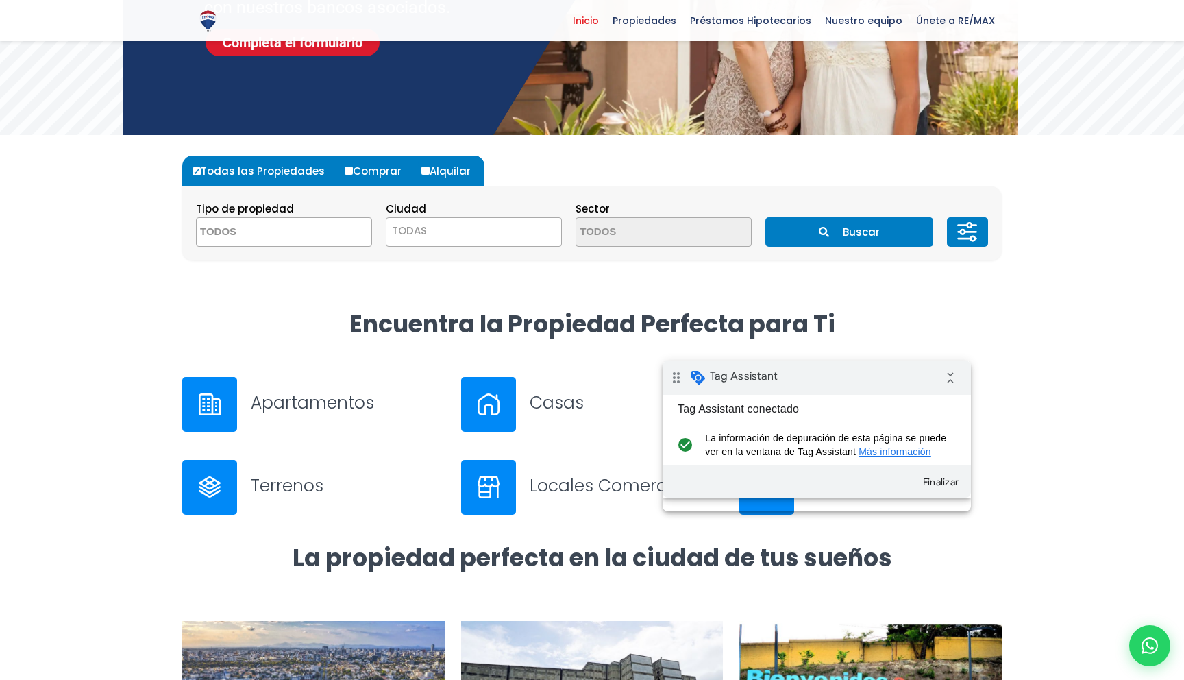
click at [789, 392] on div "drag_indicator Tag Assistant collapse_all" at bounding box center [817, 377] width 308 height 34
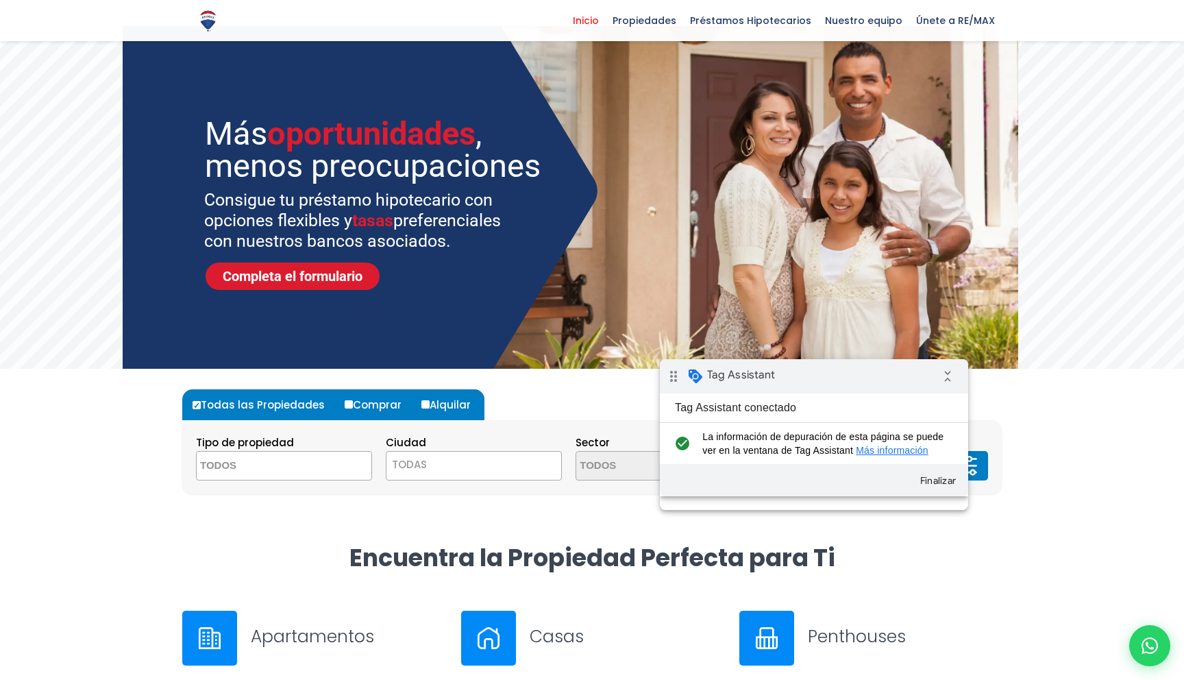
scroll to position [0, 0]
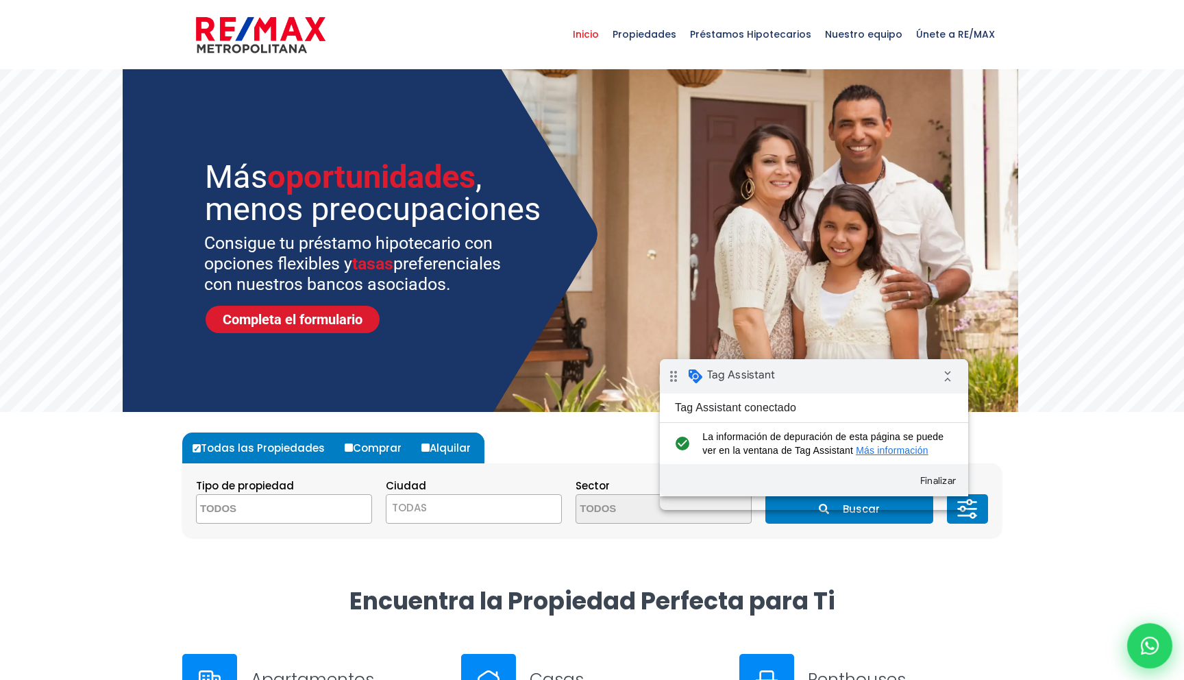
click at [1141, 631] on div at bounding box center [1149, 645] width 45 height 45
type input "test"
type input "test3"
type input "[EMAIL_ADDRESS][DOMAIN_NAME]"
type input "812-23322"
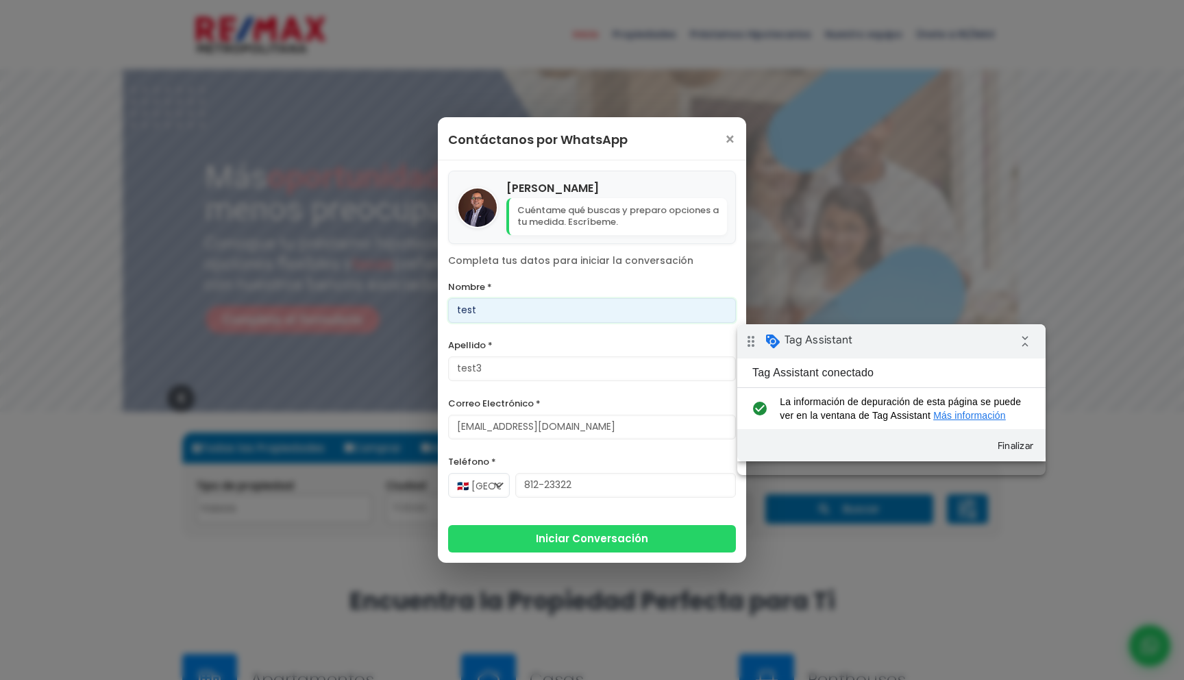
click at [909, 343] on div "drag_indicator Tag Assistant collapse_all" at bounding box center [891, 341] width 308 height 34
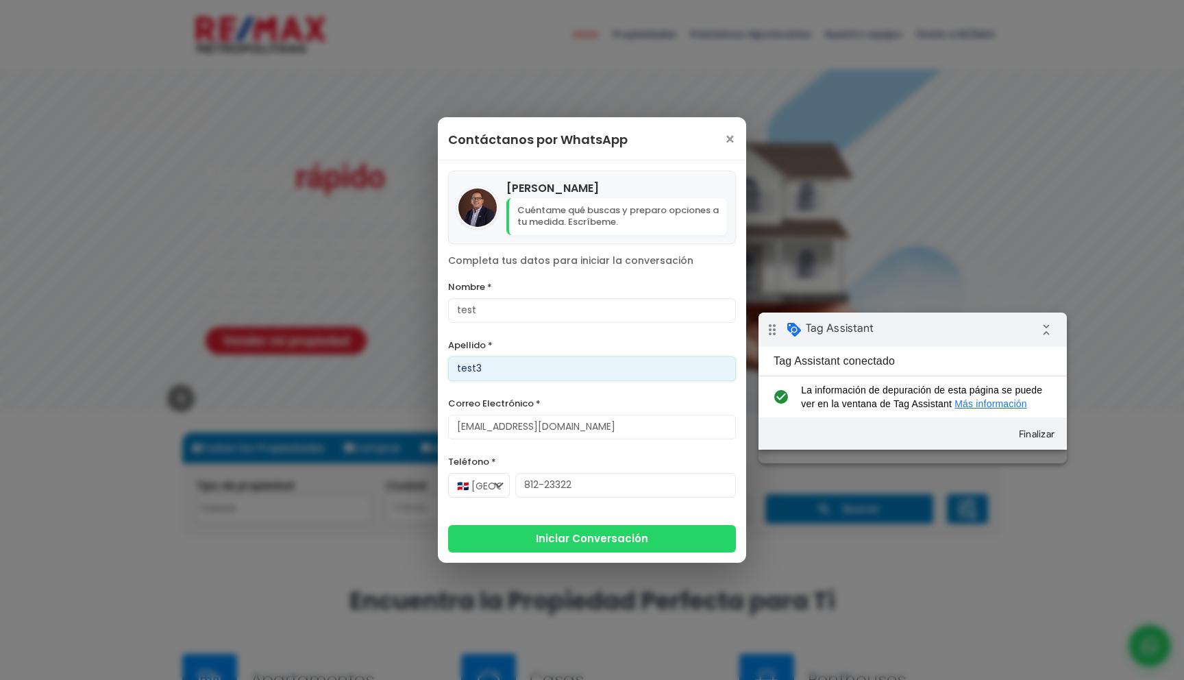
click at [604, 365] on input "test3" at bounding box center [592, 368] width 288 height 25
type input "test33"
click at [617, 393] on form "Nombre * test Apellido * test33 Correo Electrónico * [EMAIL_ADDRESS][DOMAIN_NAM…" at bounding box center [592, 415] width 288 height 274
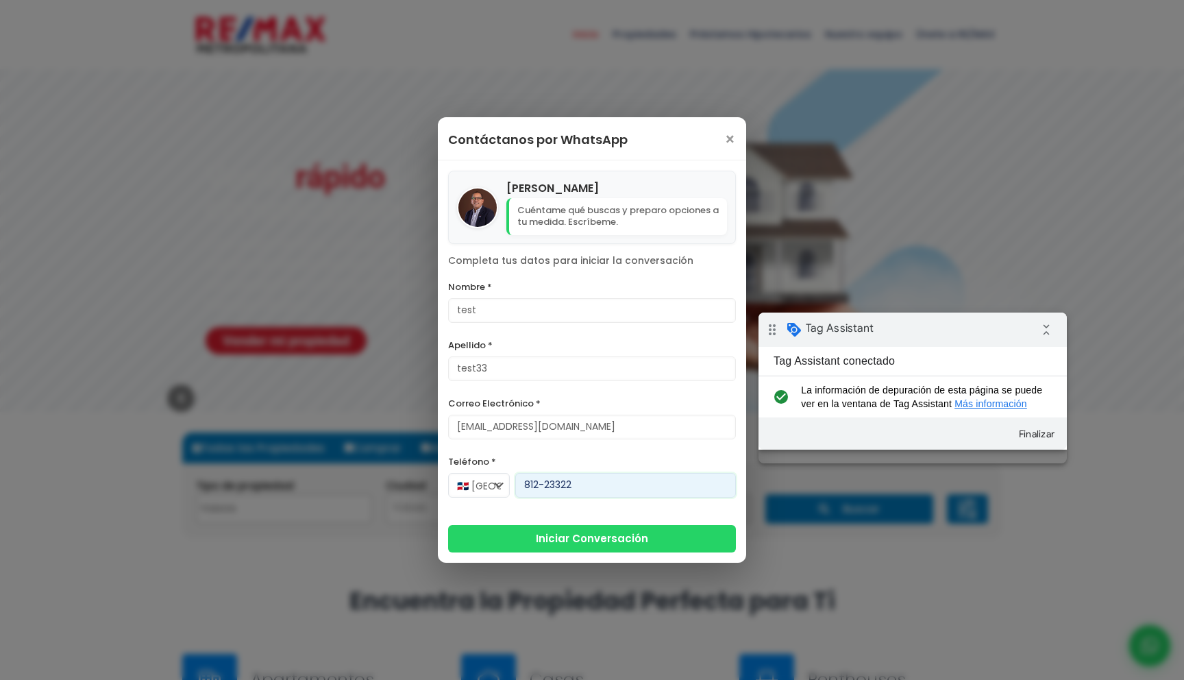
click at [561, 487] on input "812-23322" at bounding box center [625, 485] width 221 height 25
type input "8"
click at [567, 456] on label "Teléfono *" at bounding box center [592, 461] width 288 height 17
click at [567, 473] on input "Teléfono *" at bounding box center [625, 485] width 221 height 25
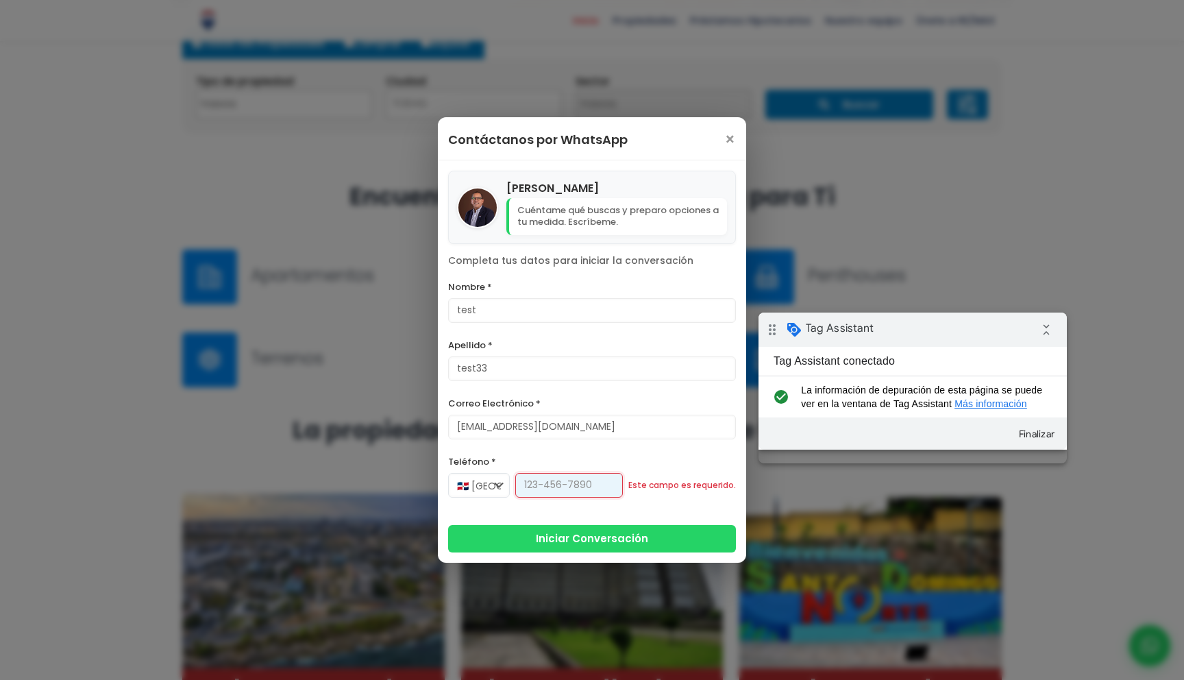
scroll to position [808, 0]
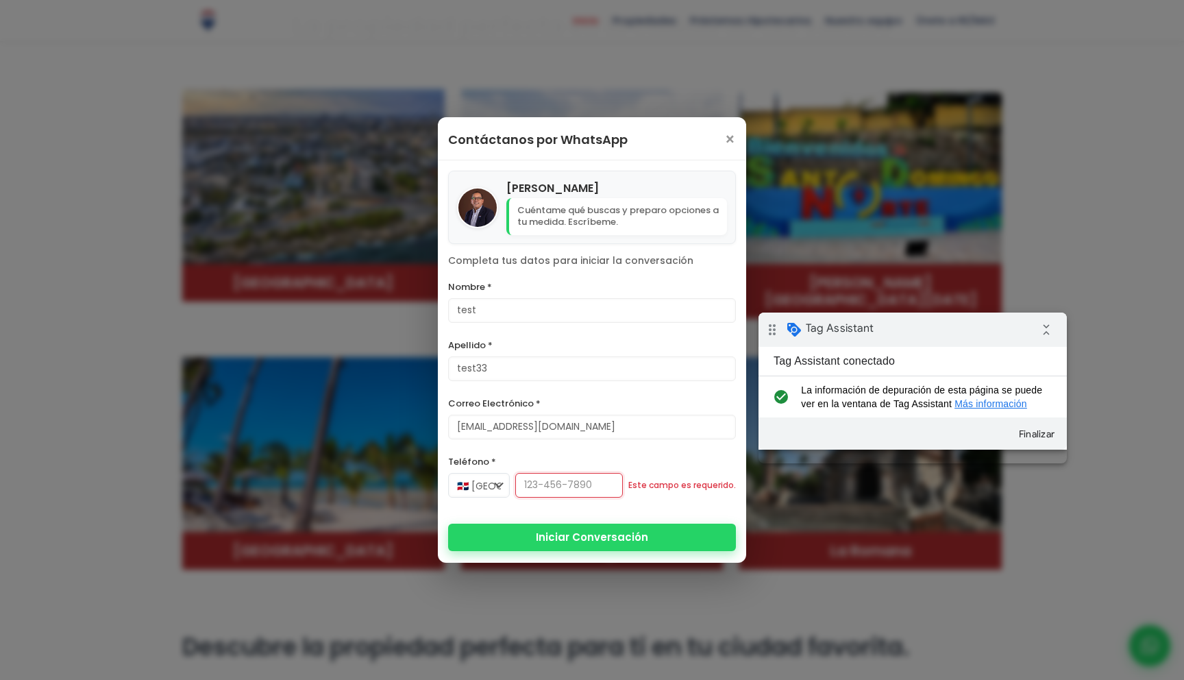
click at [566, 542] on button "Iniciar Conversación" at bounding box center [592, 537] width 288 height 27
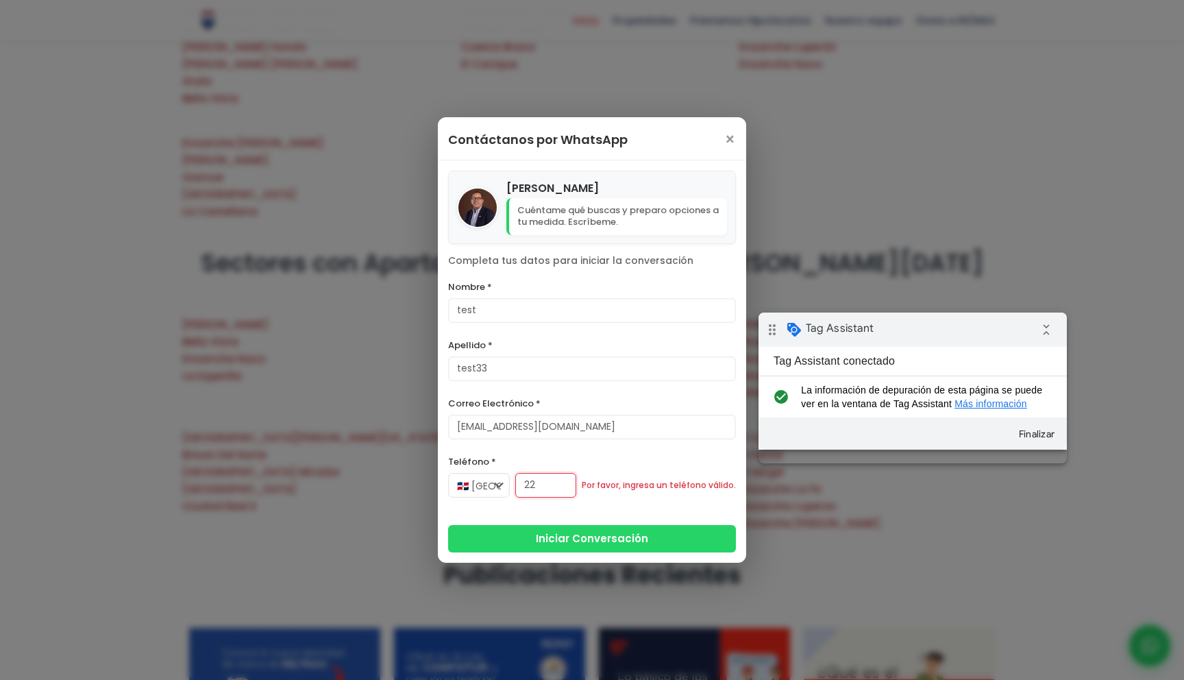
scroll to position [2020, 0]
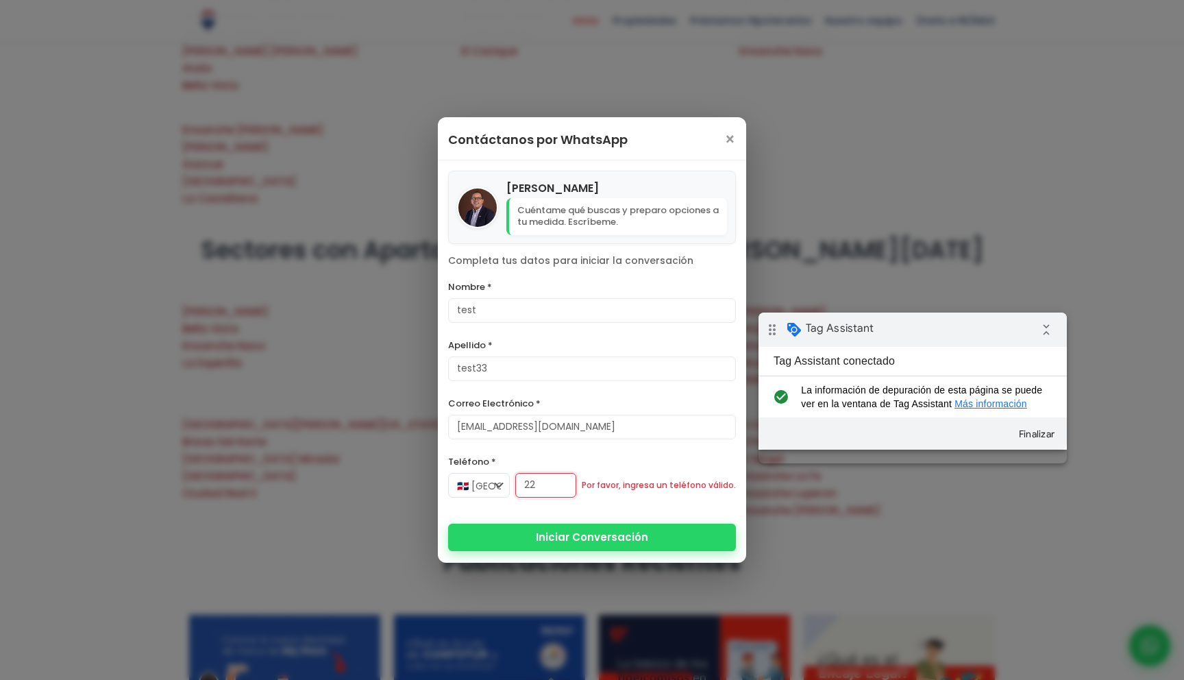
click at [657, 535] on button "Iniciar Conversación" at bounding box center [592, 537] width 288 height 27
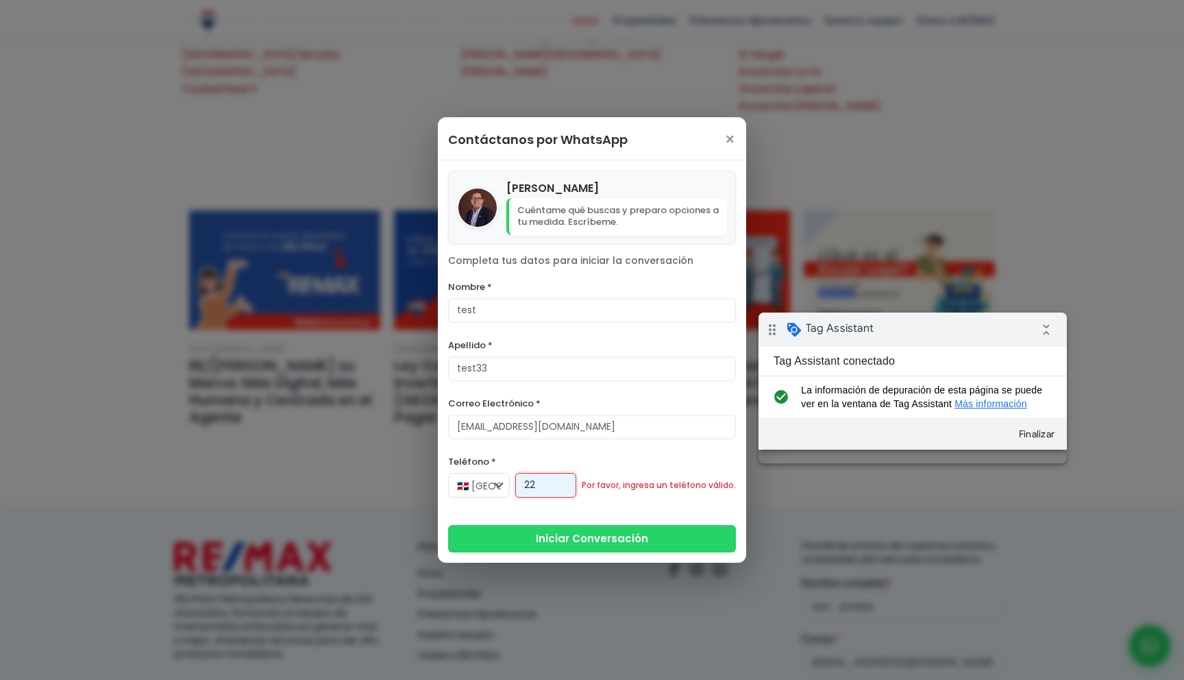
click at [550, 485] on input "22" at bounding box center [545, 485] width 61 height 25
type input "811-122-0099"
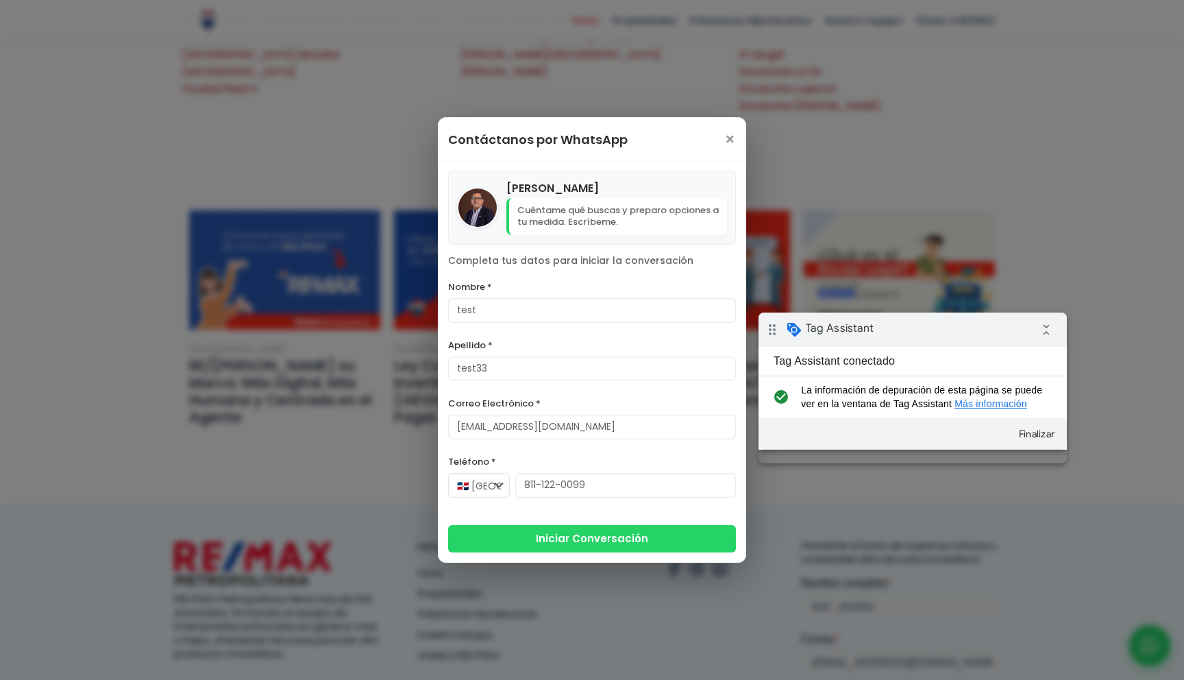
click at [622, 540] on button "Iniciar Conversación" at bounding box center [592, 538] width 288 height 27
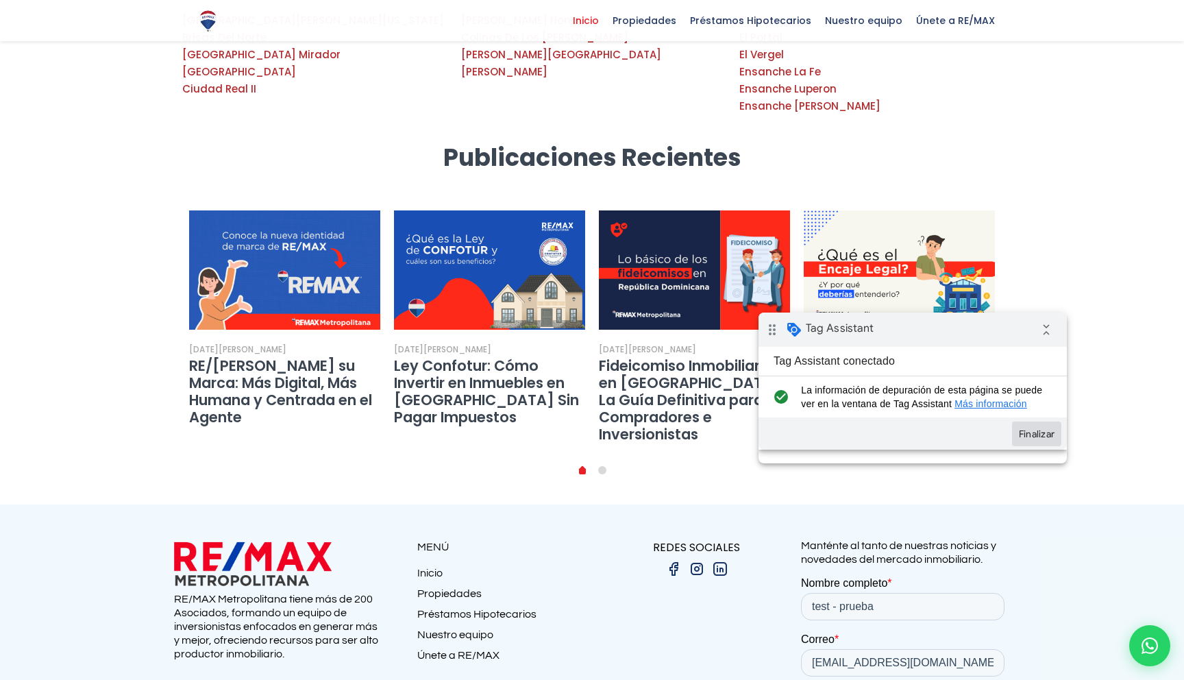
click at [1039, 446] on button "Finalizar" at bounding box center [1036, 433] width 49 height 25
